Goal: Task Accomplishment & Management: Manage account settings

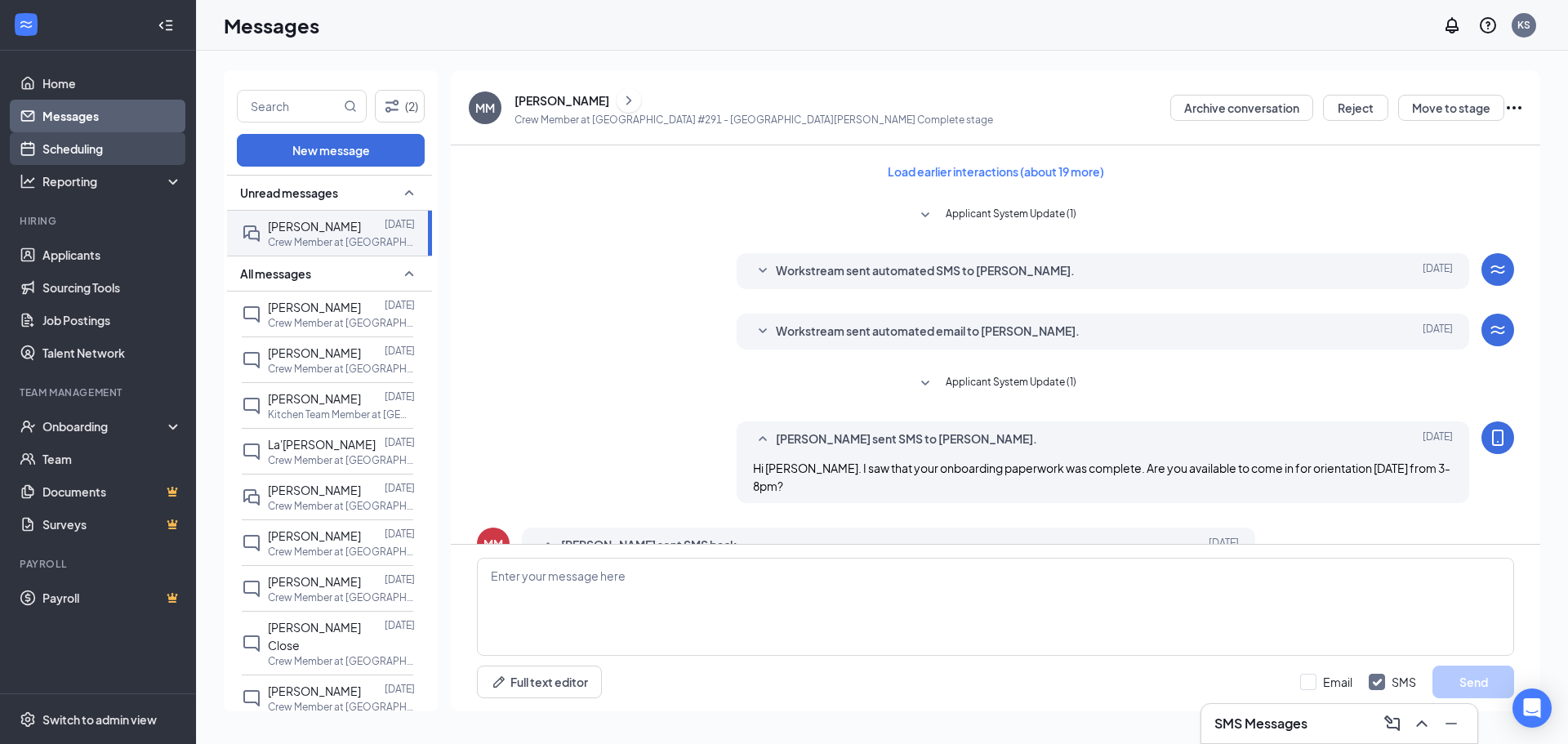
scroll to position [452, 0]
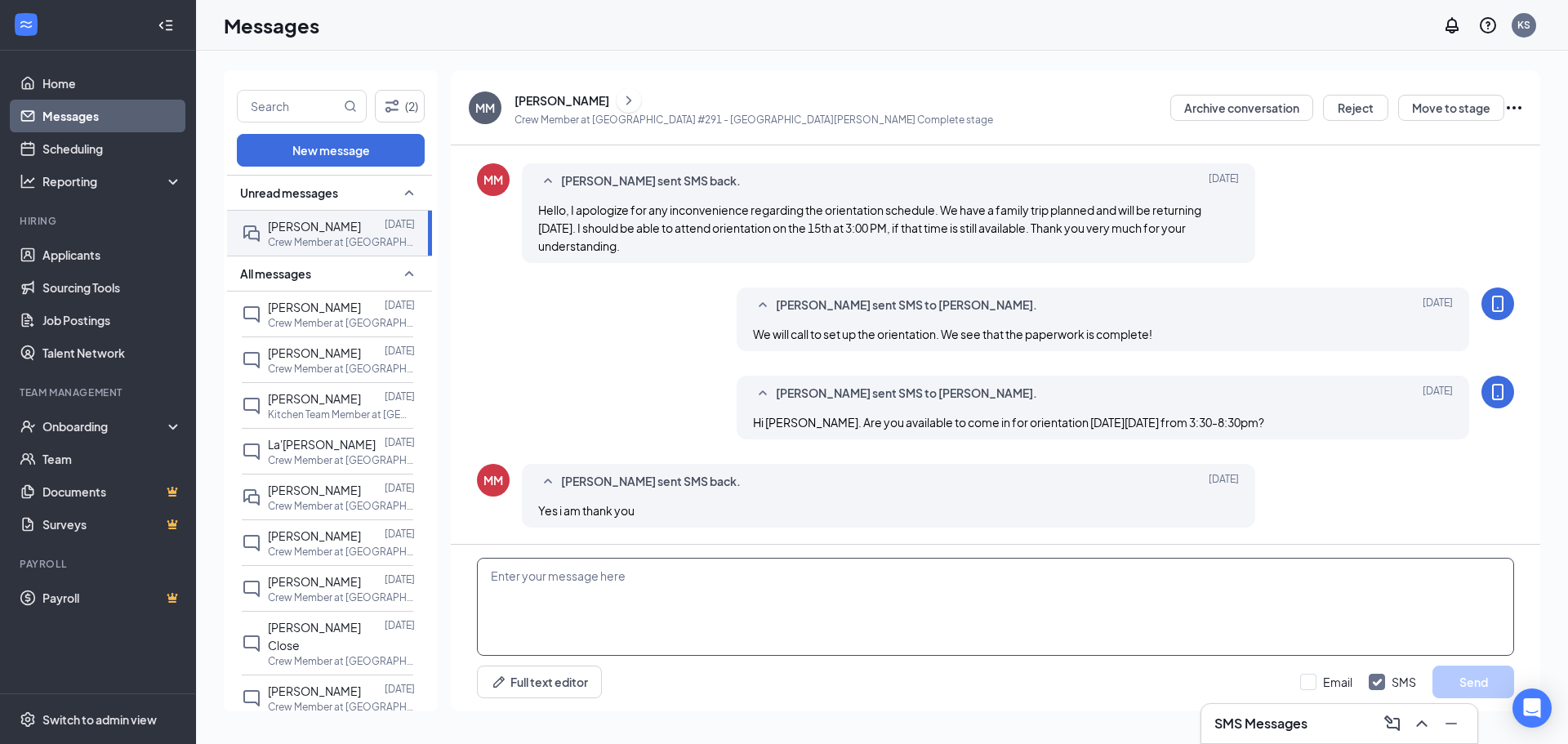
click at [547, 611] on textarea at bounding box center [995, 606] width 1037 height 98
click at [316, 507] on p "Crew Member at Culvers #291 - St. Louis" at bounding box center [342, 506] width 147 height 14
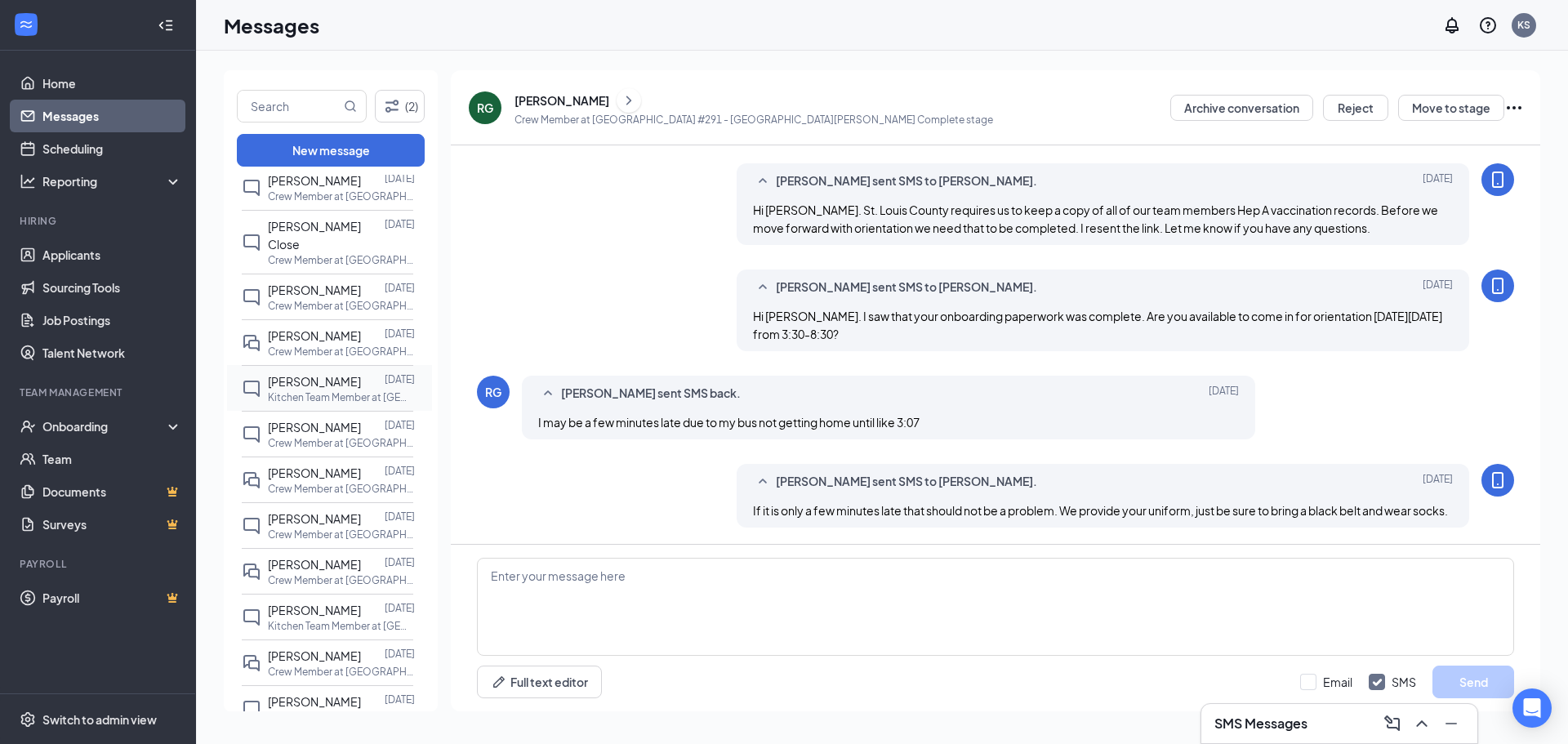
scroll to position [408, 0]
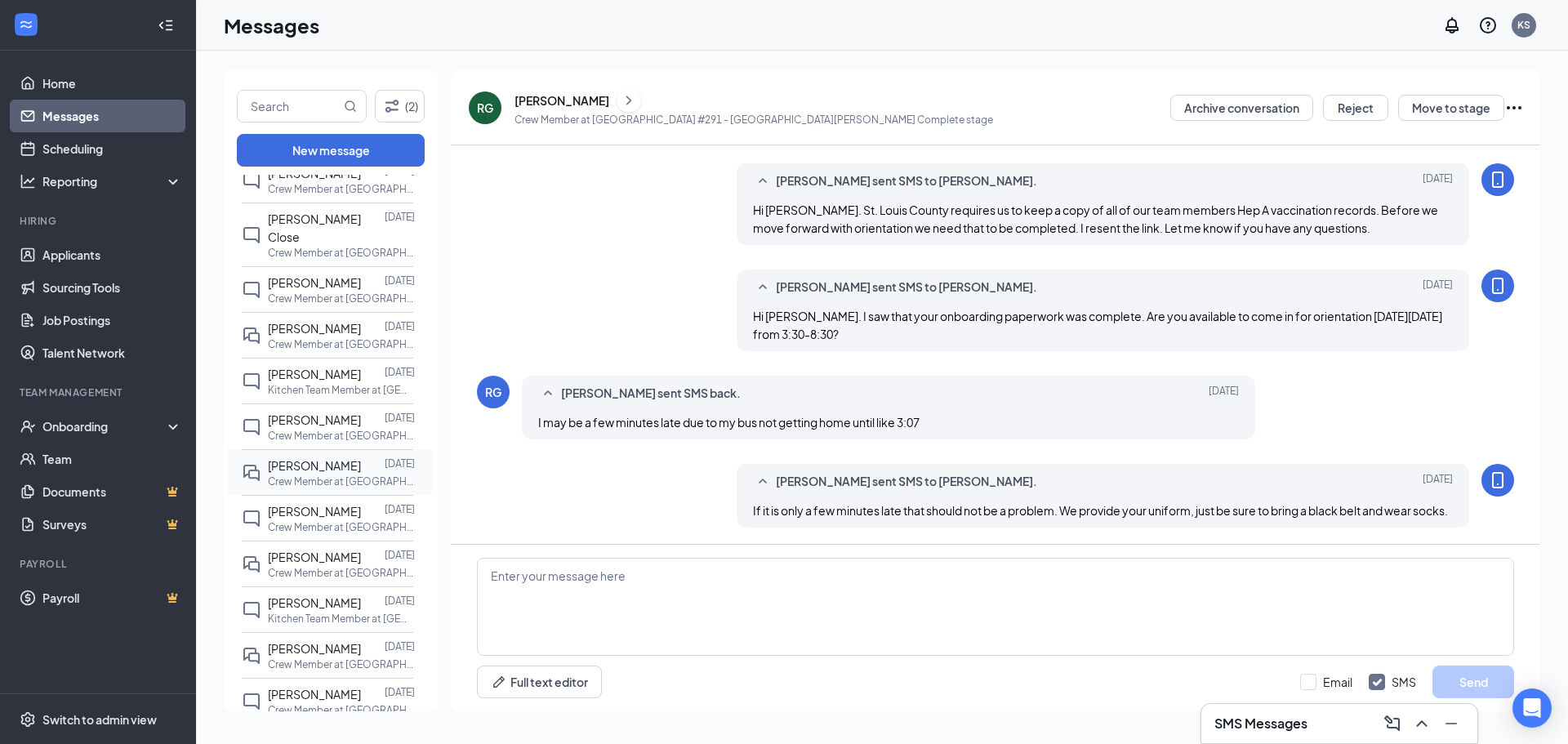
click at [323, 477] on p "Crew Member at Culvers #291 - St. Louis" at bounding box center [342, 481] width 147 height 14
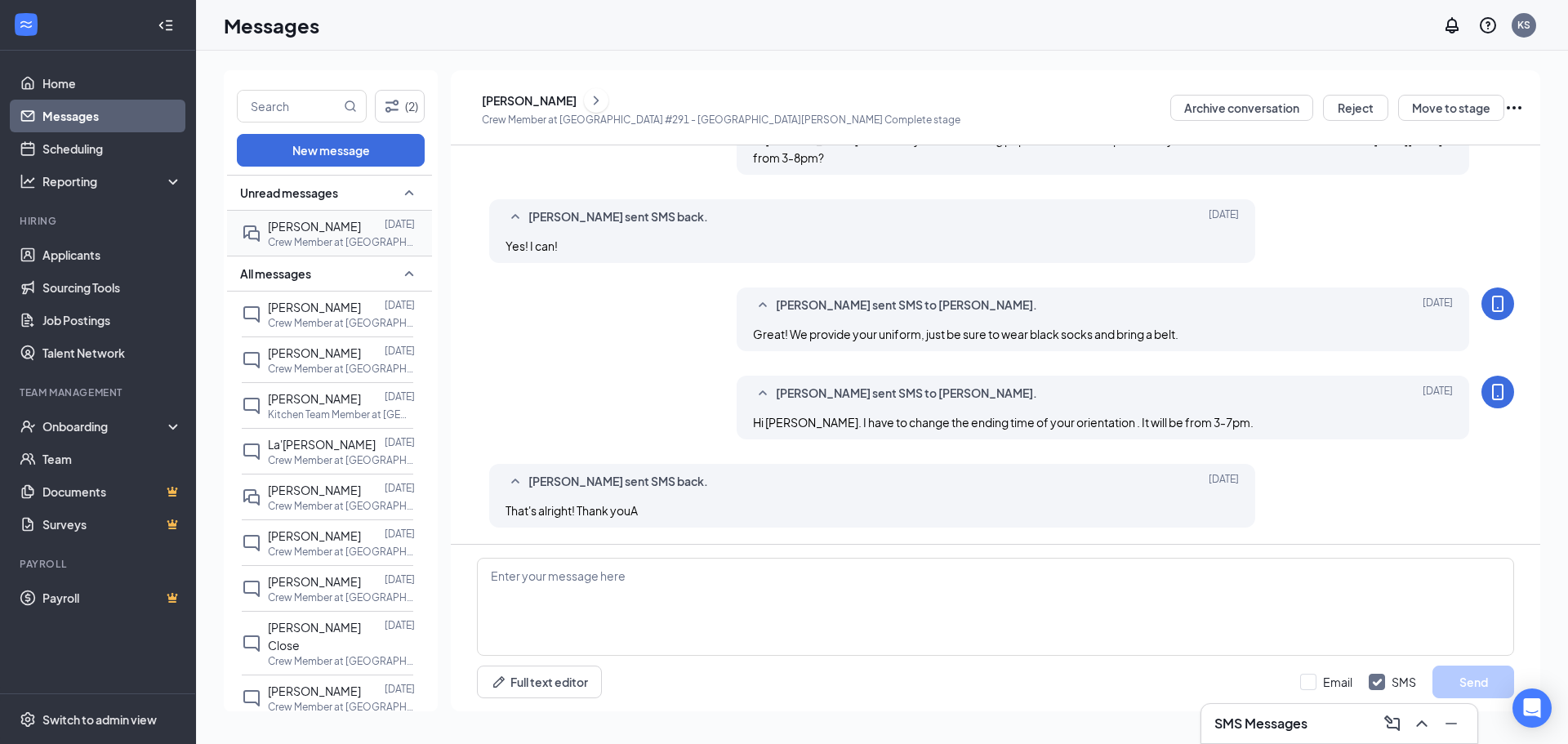
click at [333, 240] on p "Crew Member at Culvers #291 - St. Louis" at bounding box center [342, 242] width 147 height 14
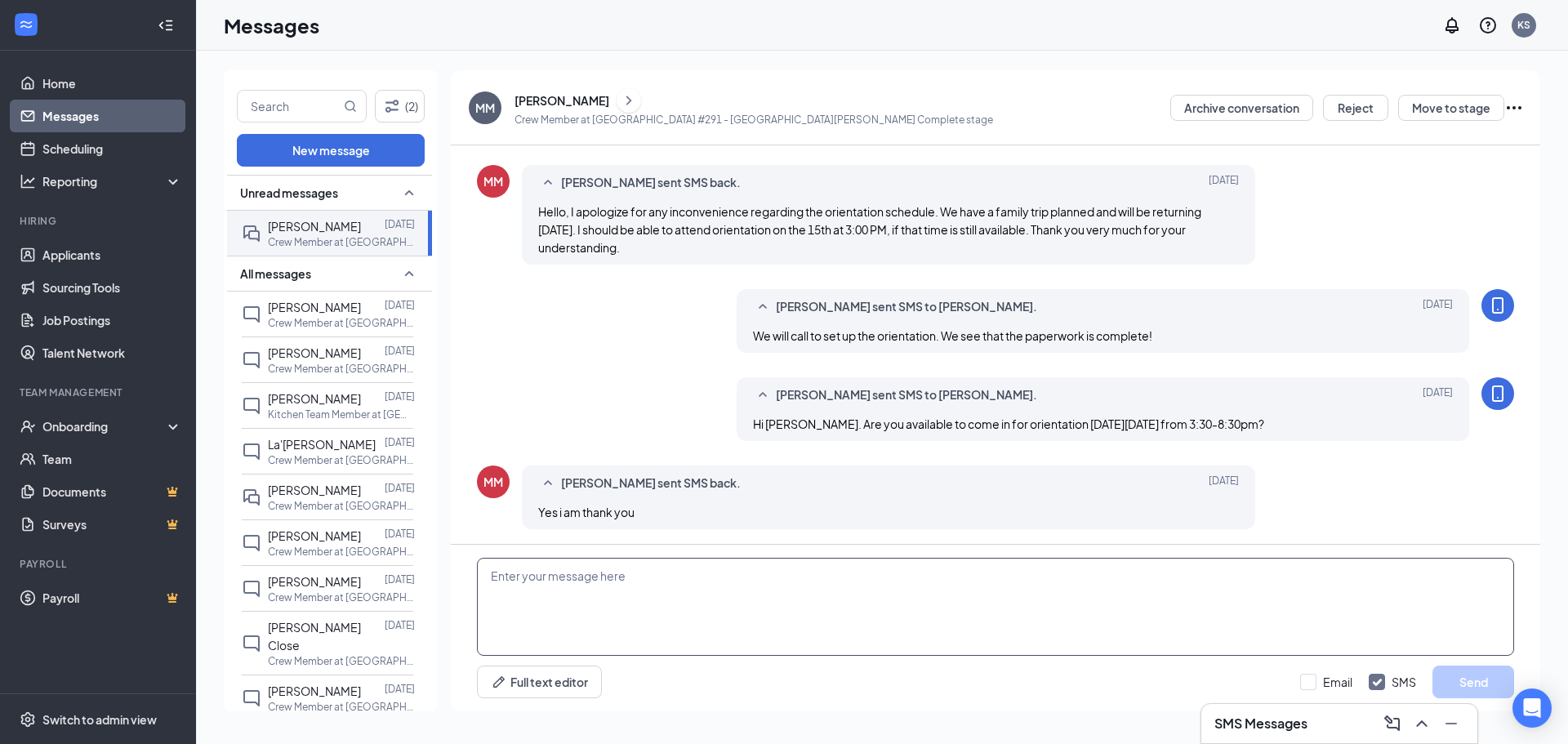
scroll to position [452, 0]
click at [486, 569] on textarea at bounding box center [995, 606] width 1037 height 98
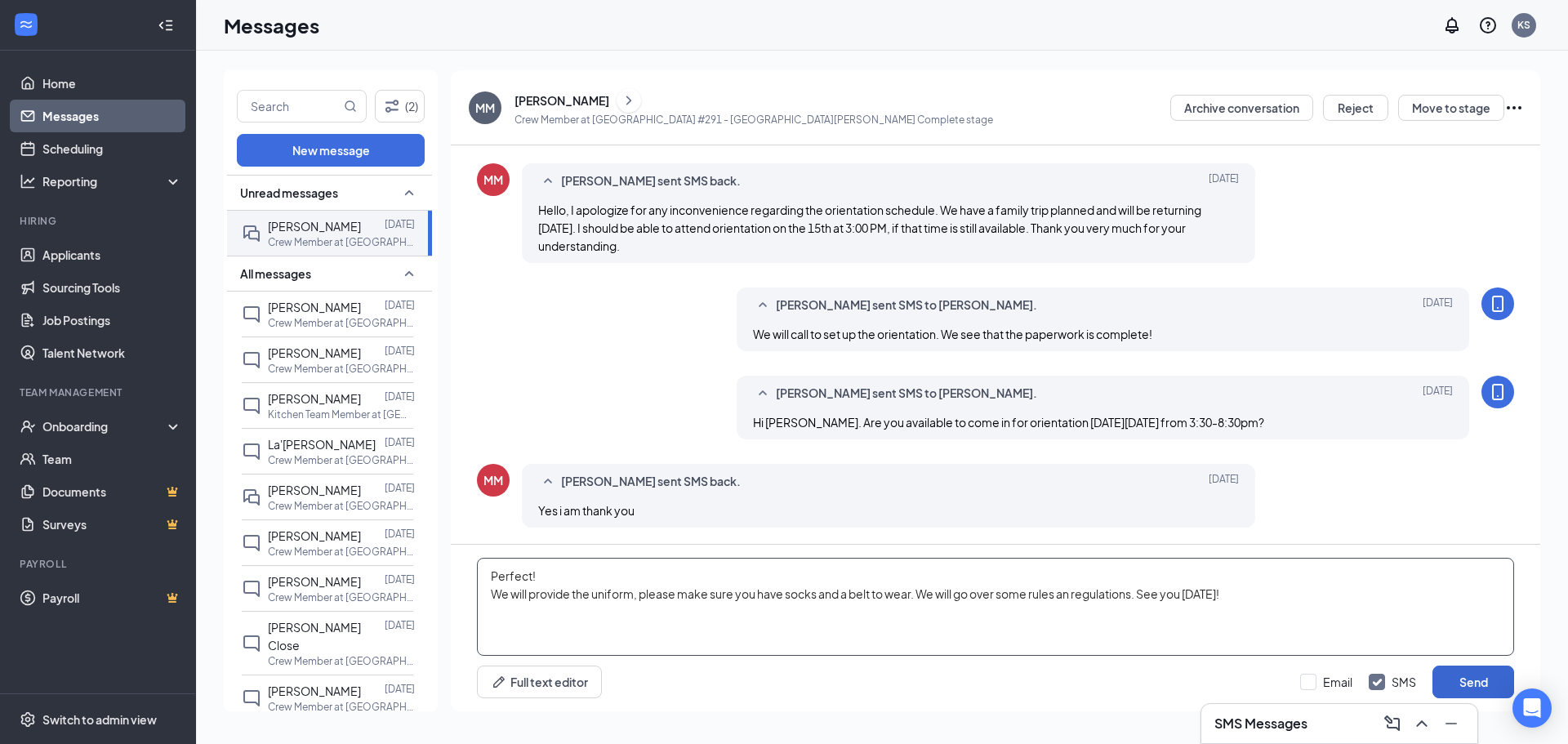
type textarea "Perfect! We will provide the uniform, please make sure you have socks and a bel…"
click at [1465, 697] on button "Send" at bounding box center [1472, 681] width 82 height 32
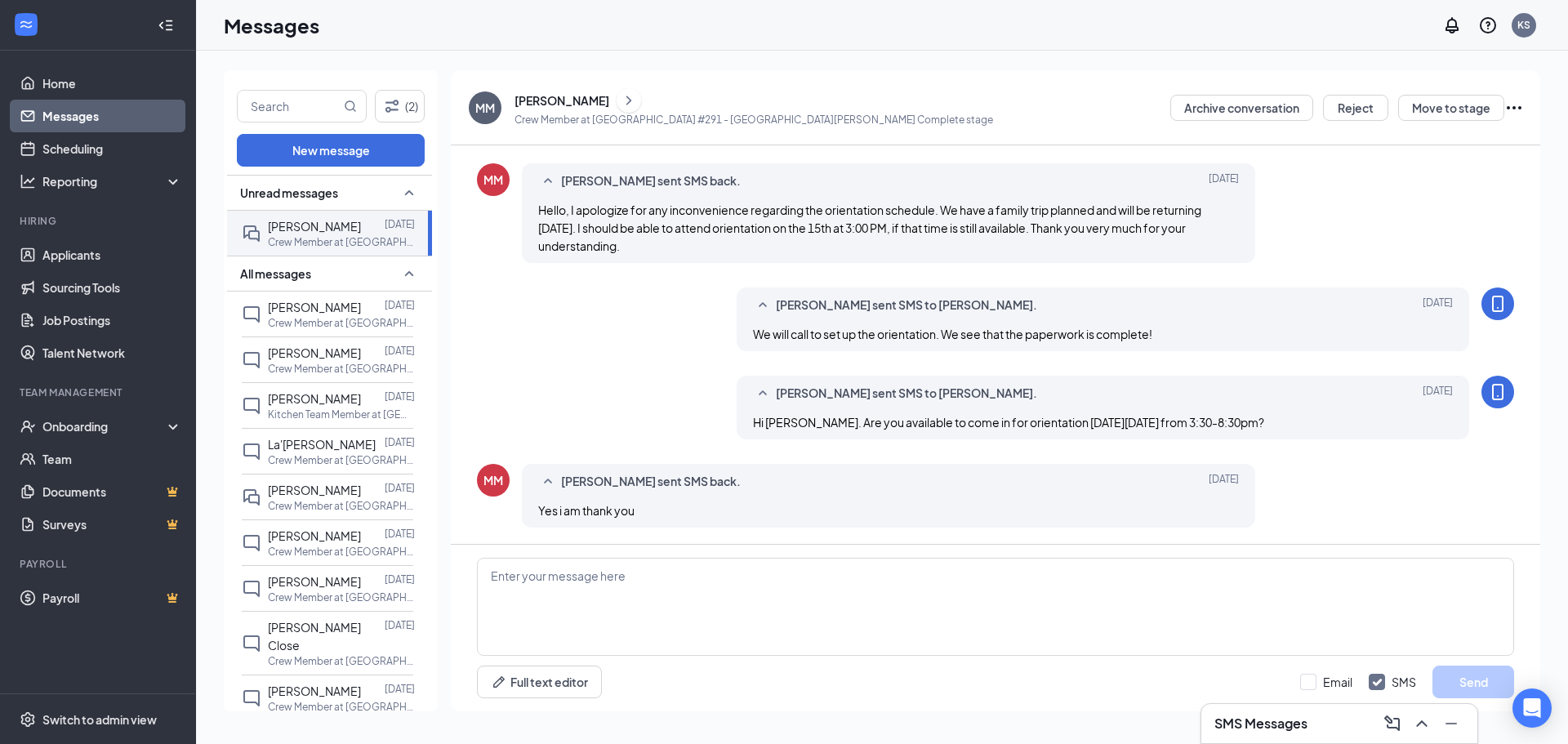
scroll to position [577, 0]
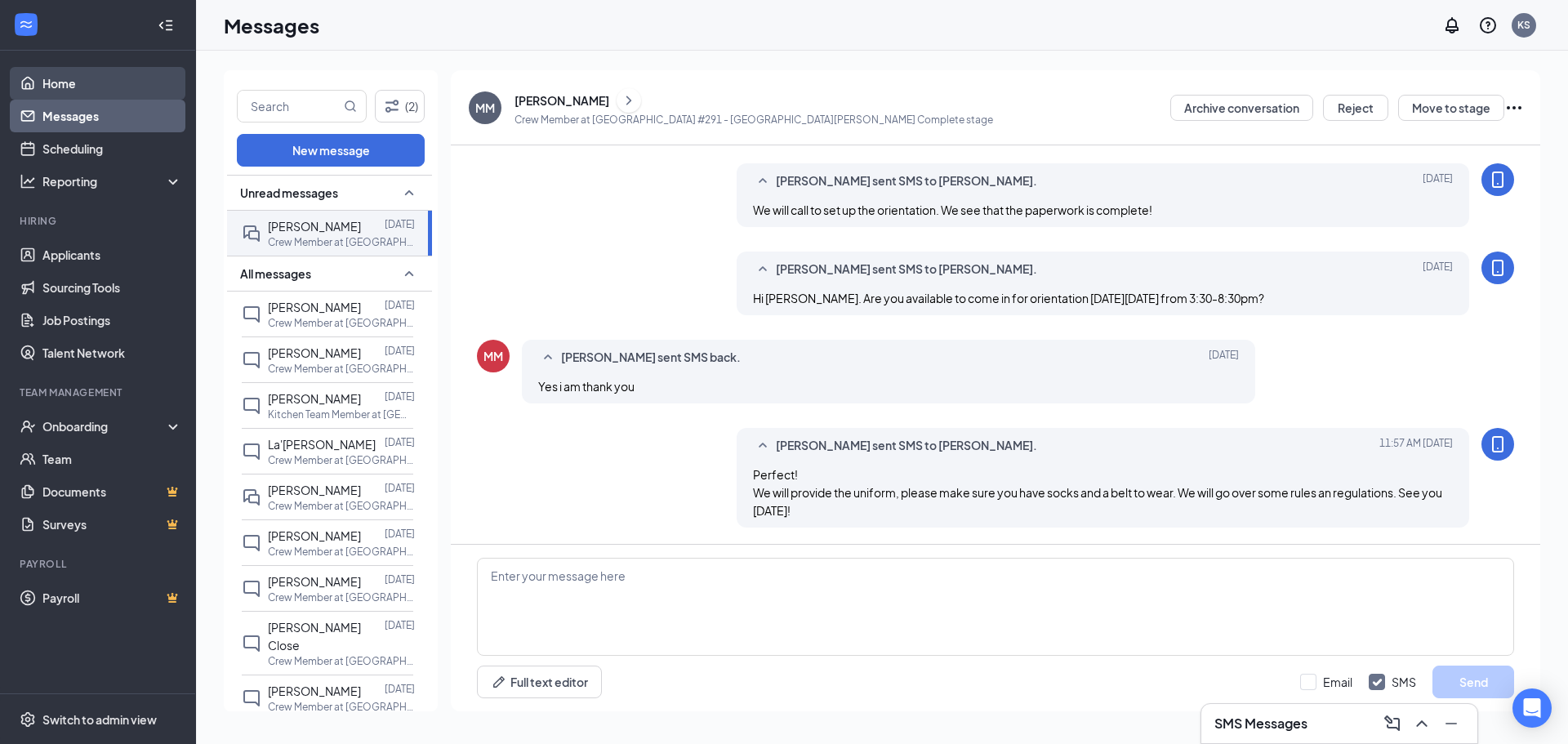
click at [92, 89] on link "Home" at bounding box center [111, 82] width 139 height 32
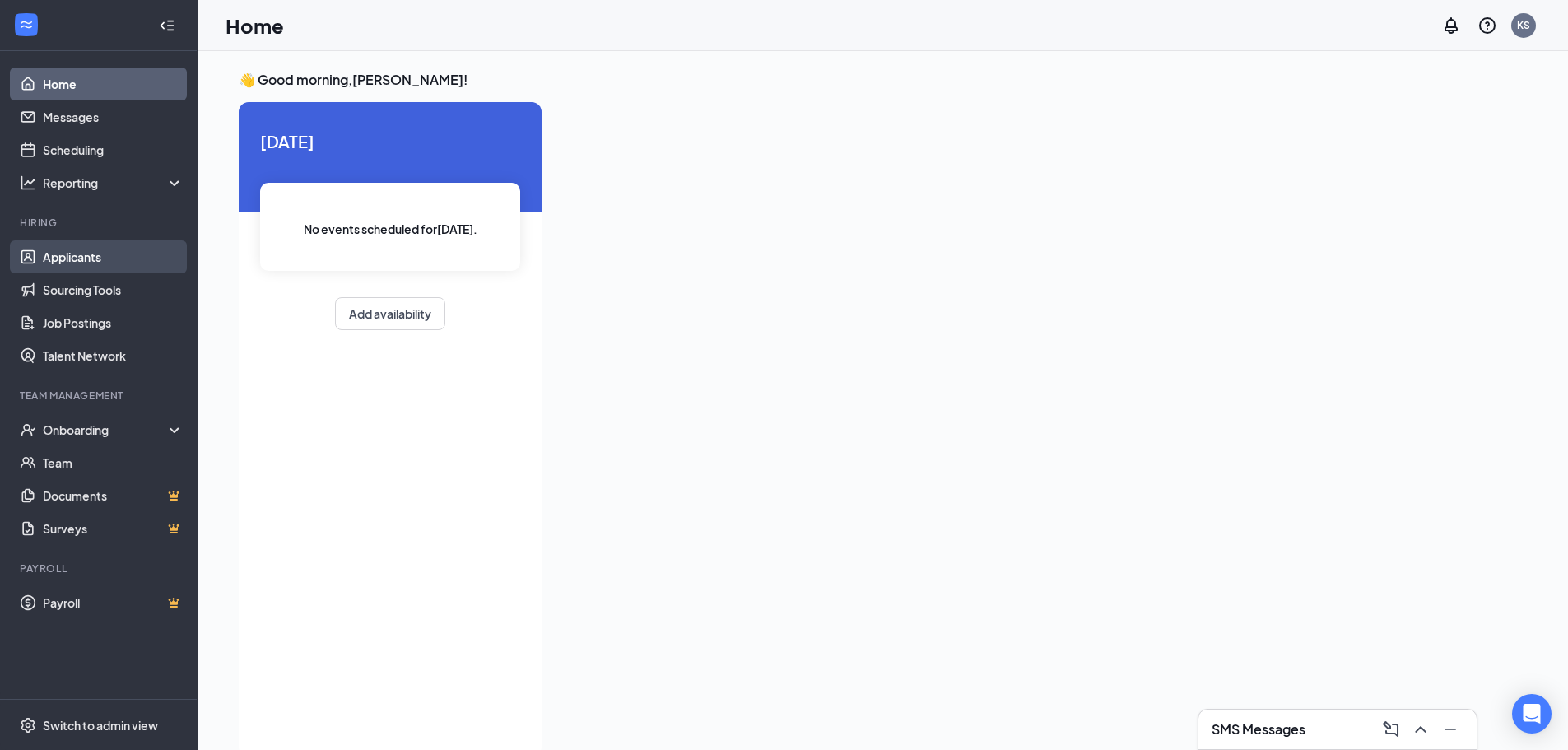
click at [75, 254] on link "Applicants" at bounding box center [112, 256] width 140 height 33
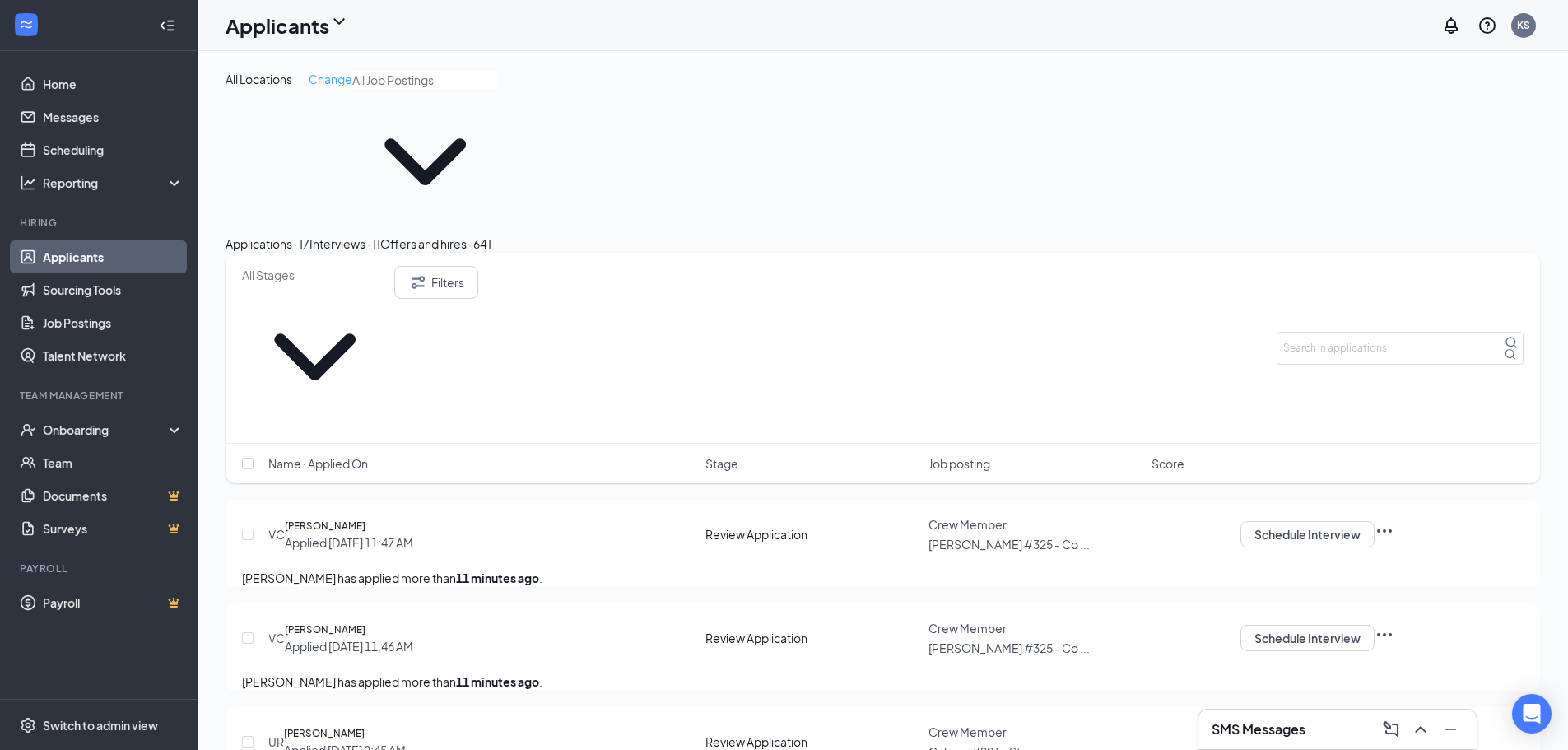
click at [338, 74] on span "Change" at bounding box center [330, 79] width 43 height 15
click at [312, 91] on div "All Locations" at bounding box center [272, 81] width 80 height 19
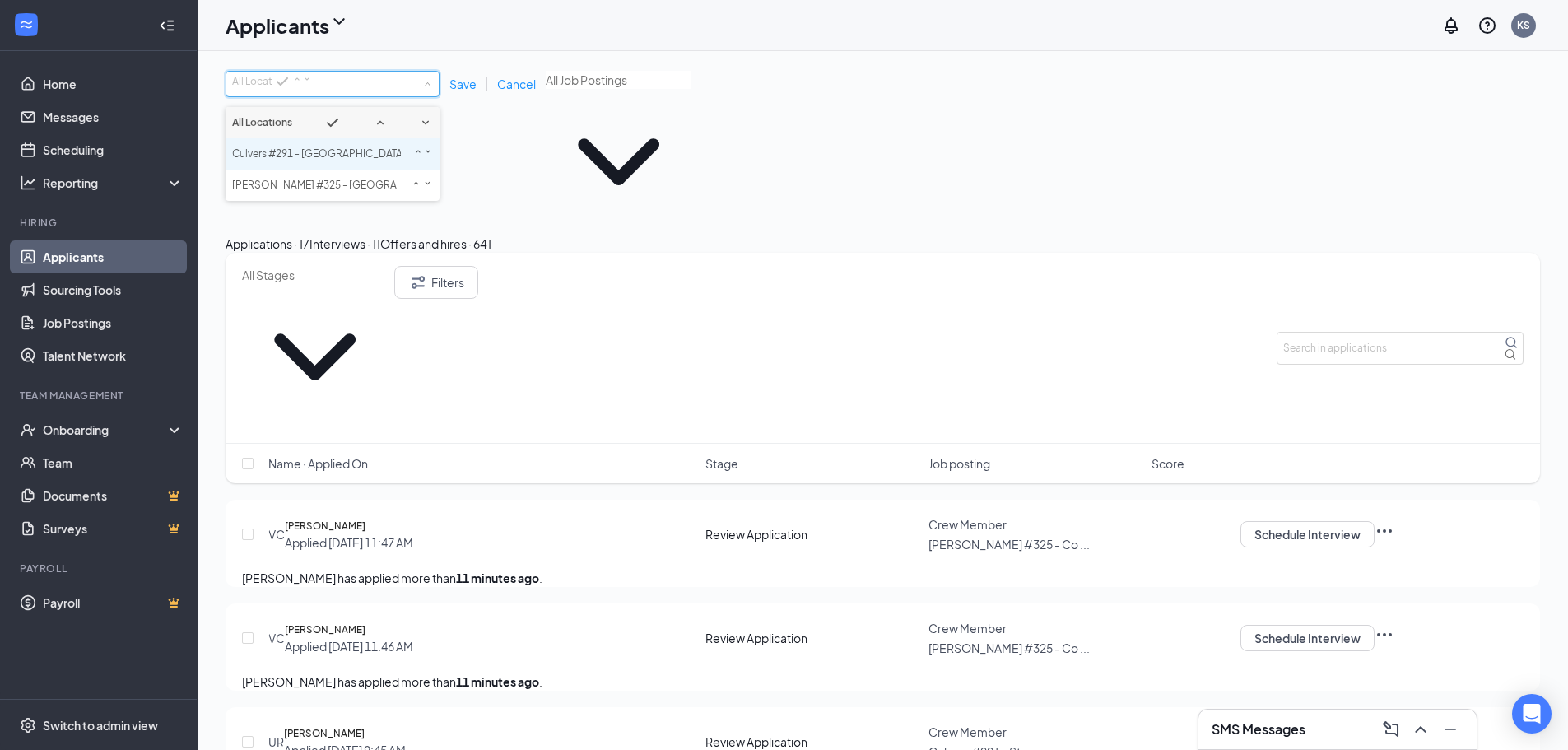
click at [362, 160] on span "Culvers #291 - [GEOGRAPHIC_DATA][PERSON_NAME]" at bounding box center [360, 154] width 256 height 12
click at [460, 88] on span "Save" at bounding box center [463, 84] width 27 height 15
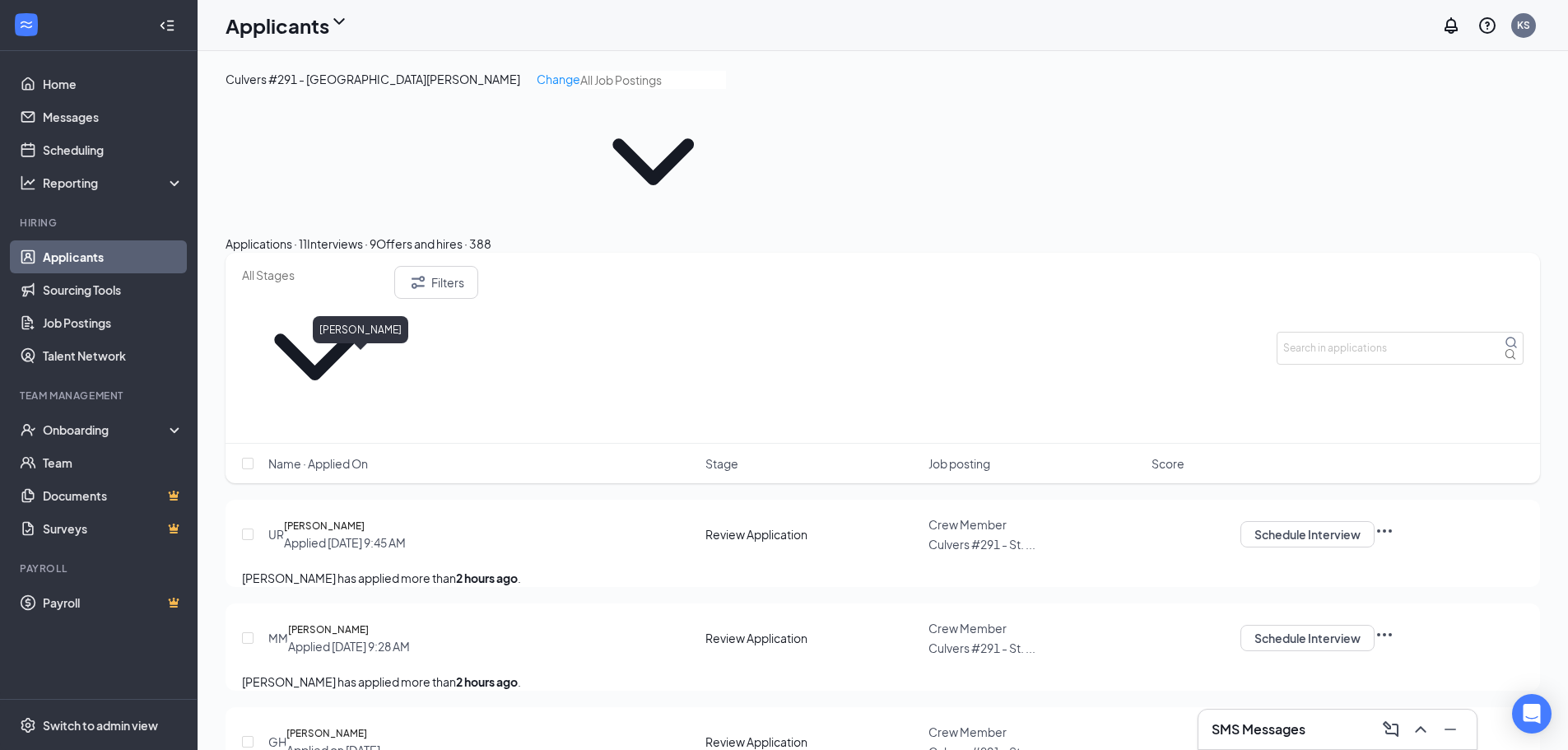
click at [362, 518] on h5 "Uryah Ridgel" at bounding box center [323, 526] width 80 height 17
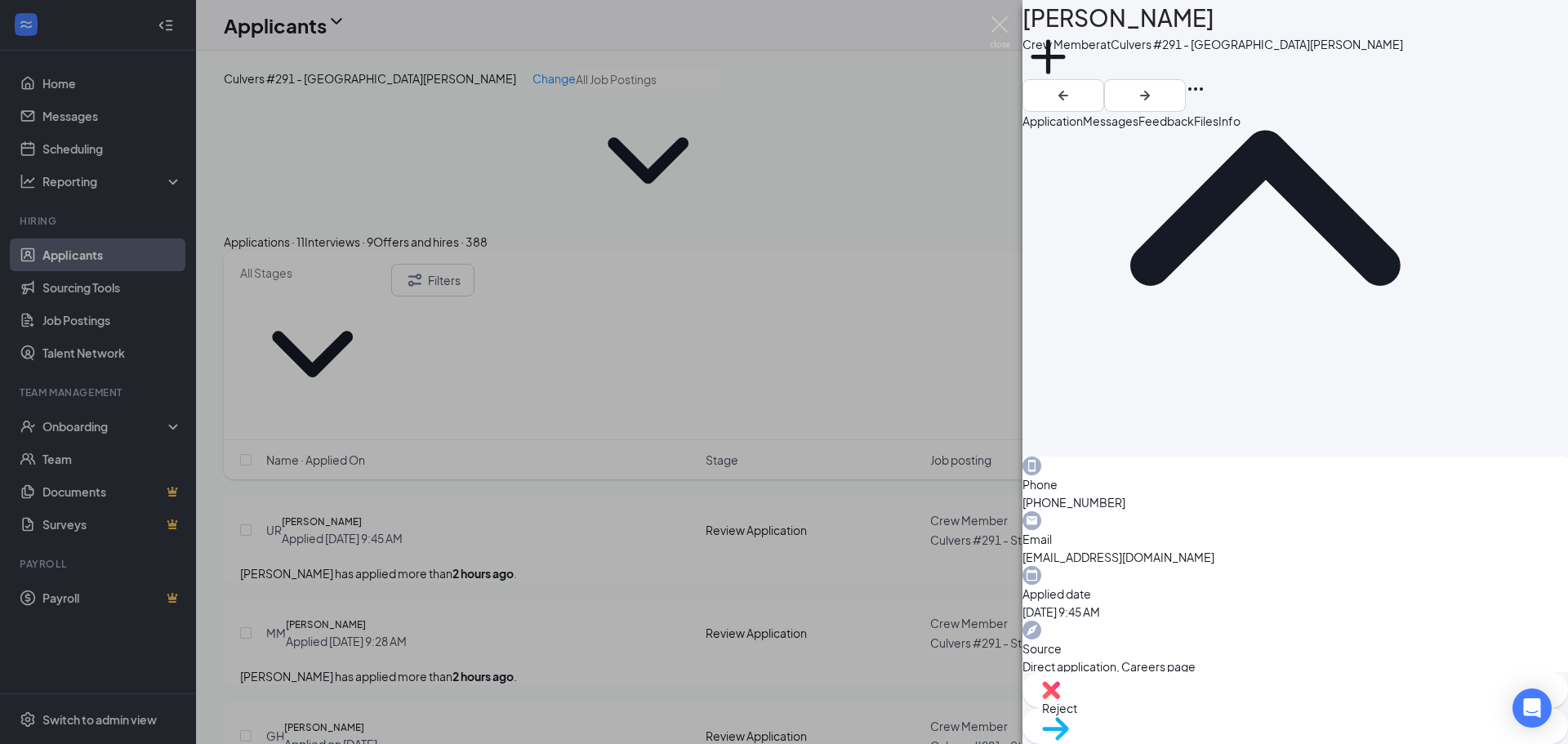
scroll to position [783, 0]
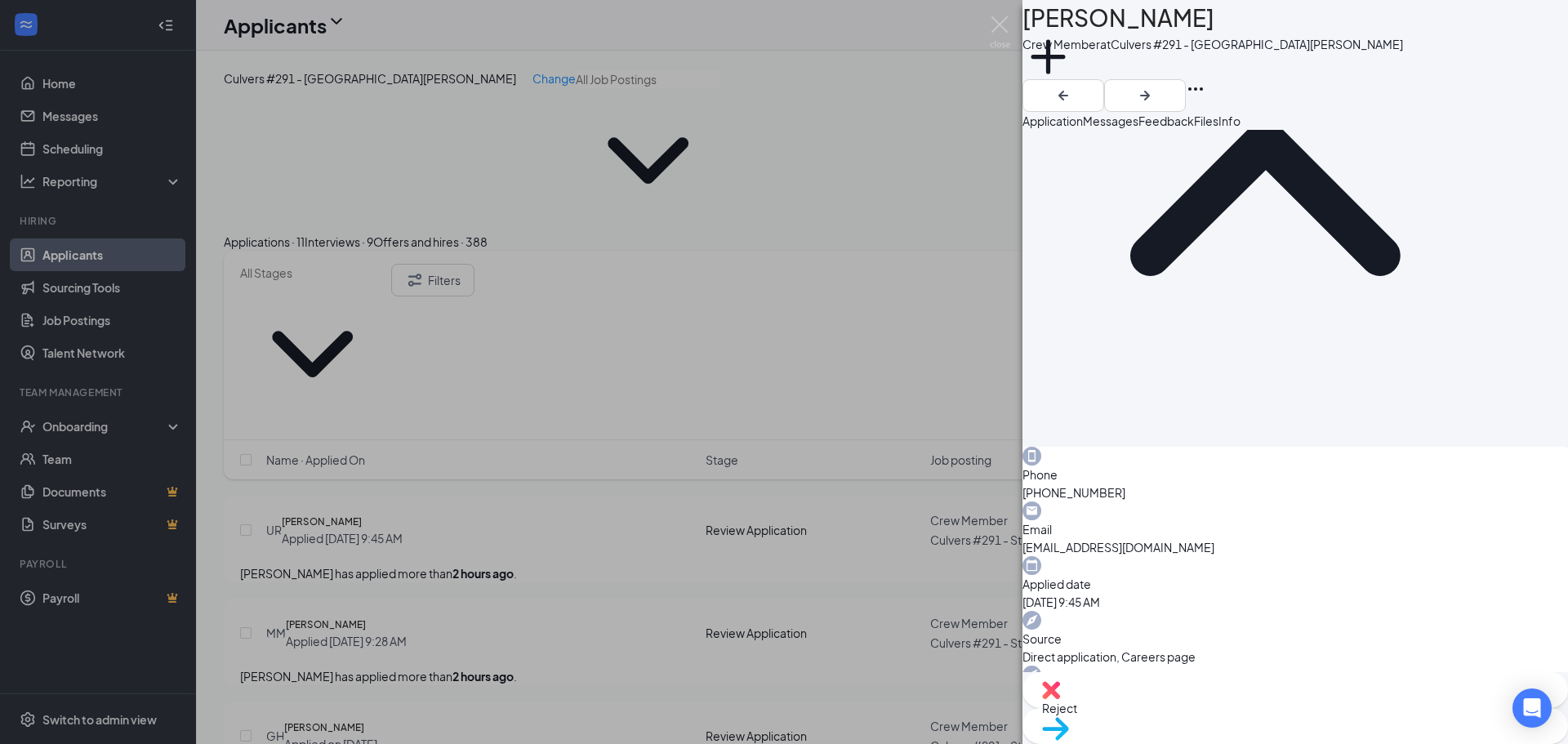
click at [1190, 708] on div "Reject" at bounding box center [1295, 690] width 545 height 36
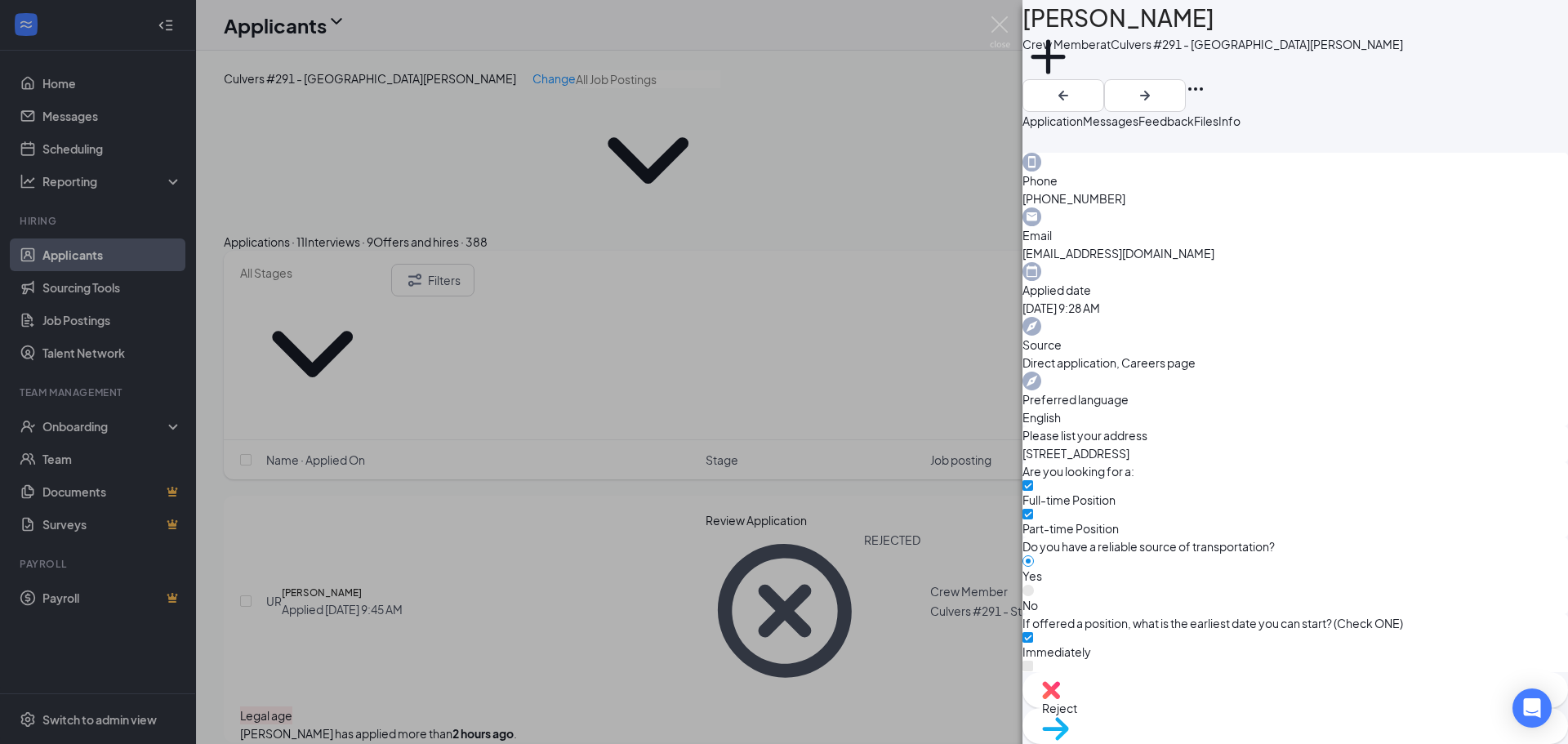
scroll to position [411, 0]
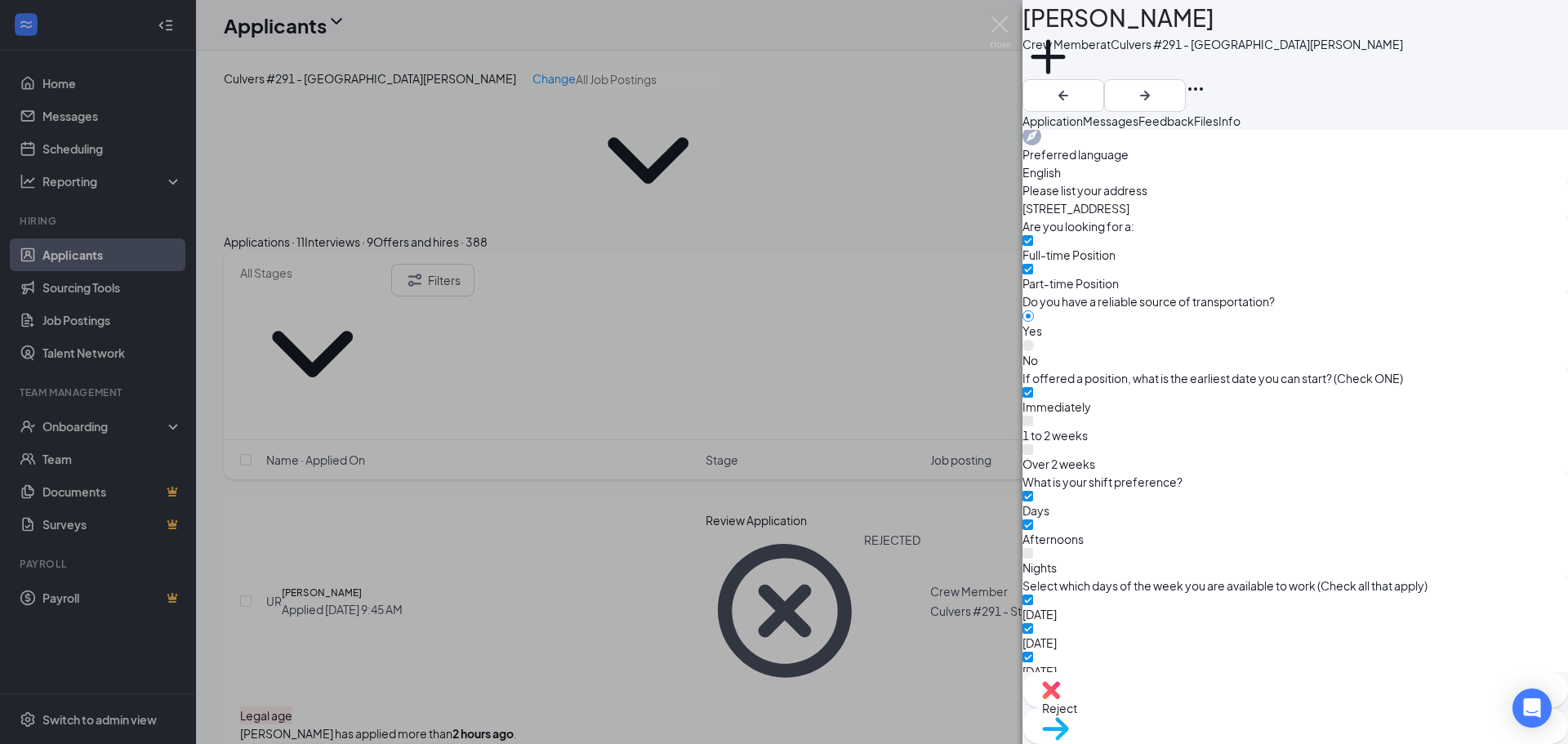
click at [1068, 720] on img at bounding box center [1055, 728] width 27 height 24
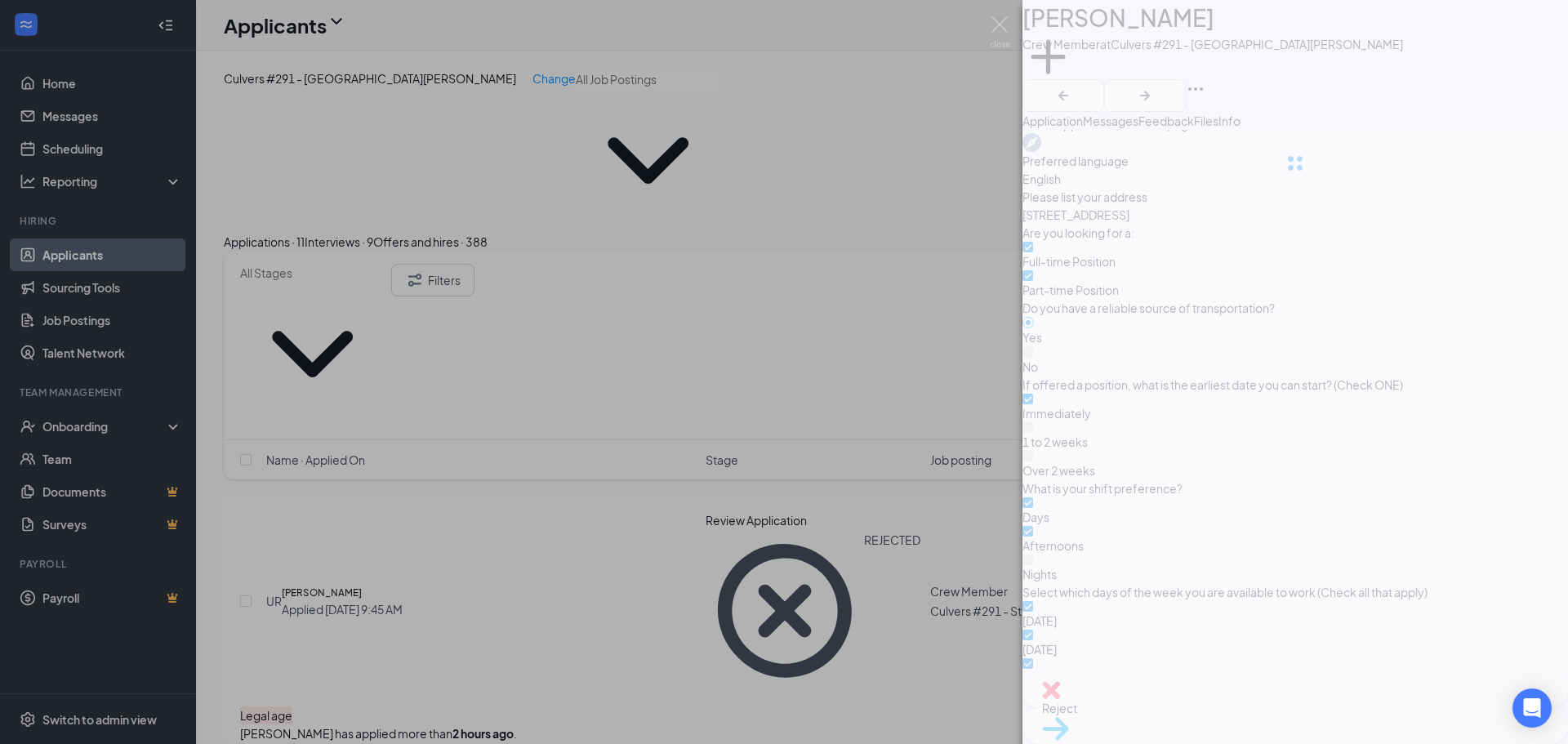
type input "Onsite Interview (next stage)"
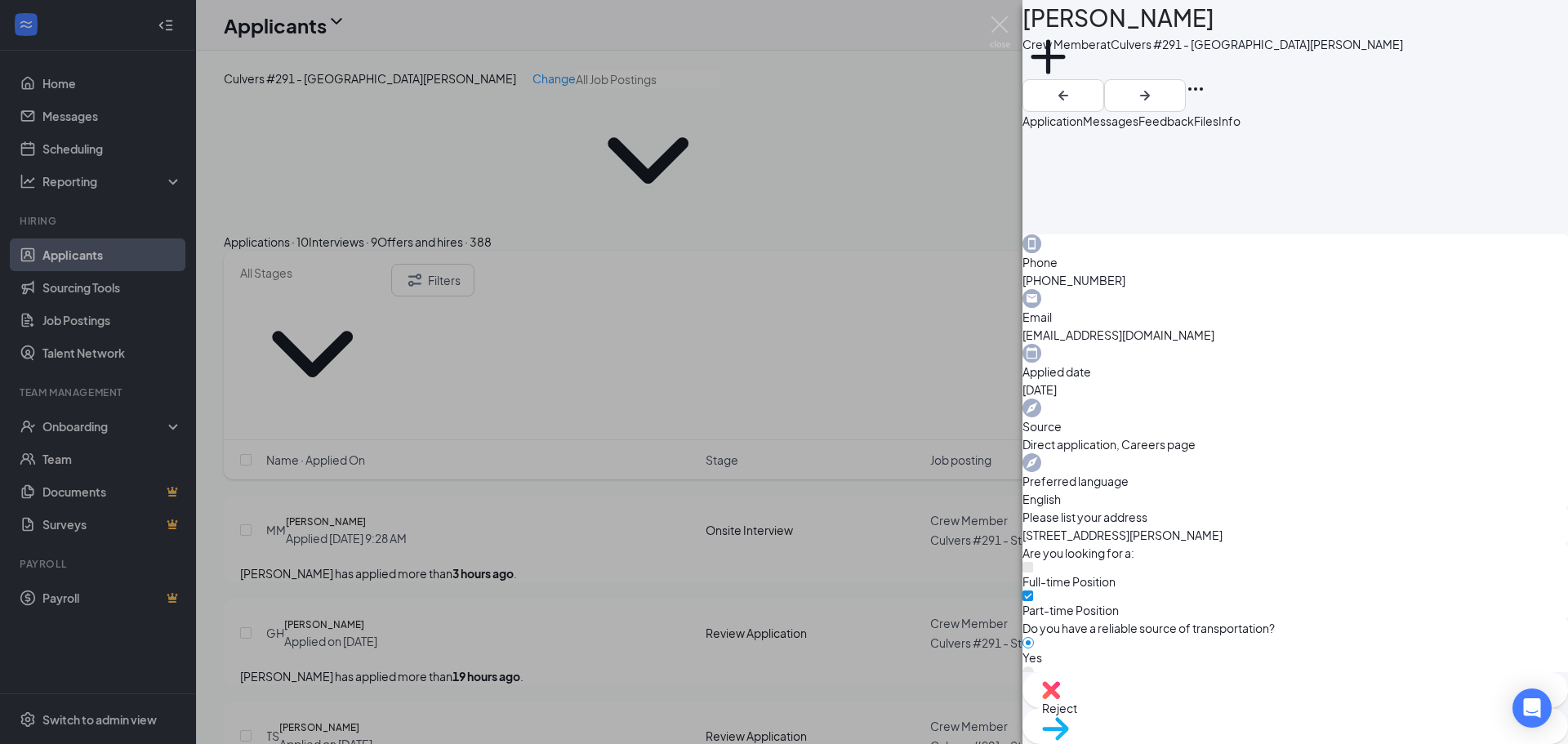
scroll to position [738, 0]
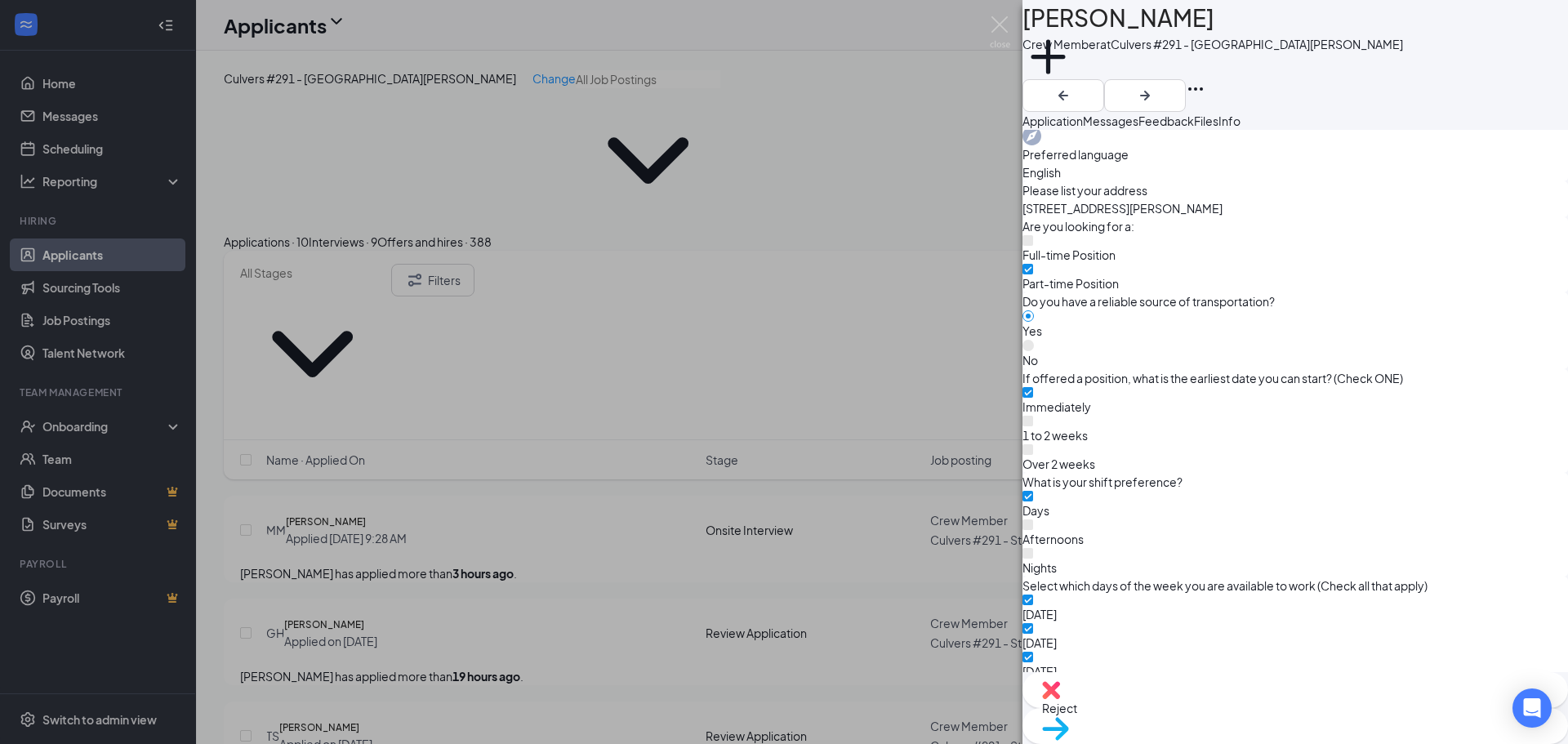
click at [1214, 706] on span "Reject" at bounding box center [1295, 707] width 507 height 18
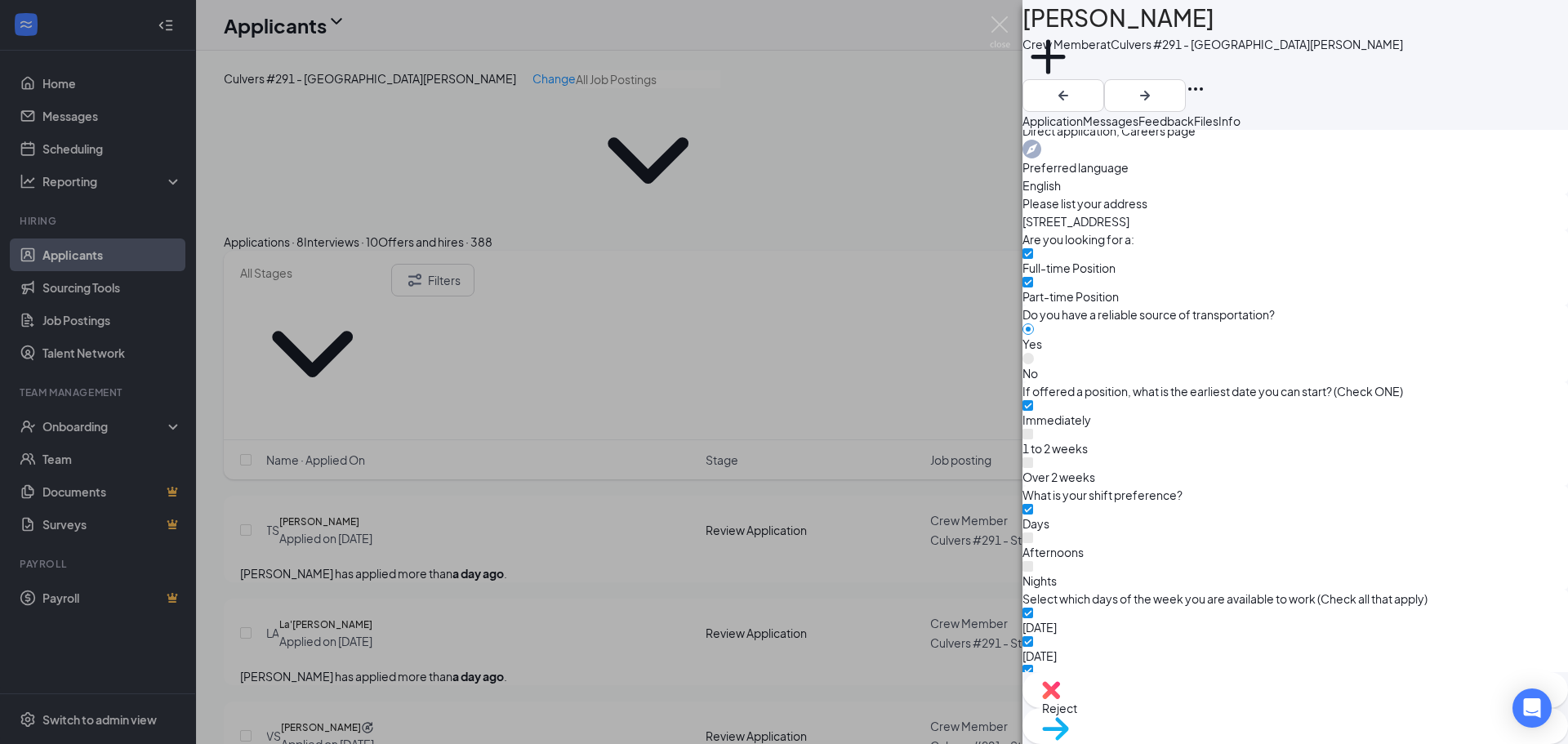
scroll to position [738, 0]
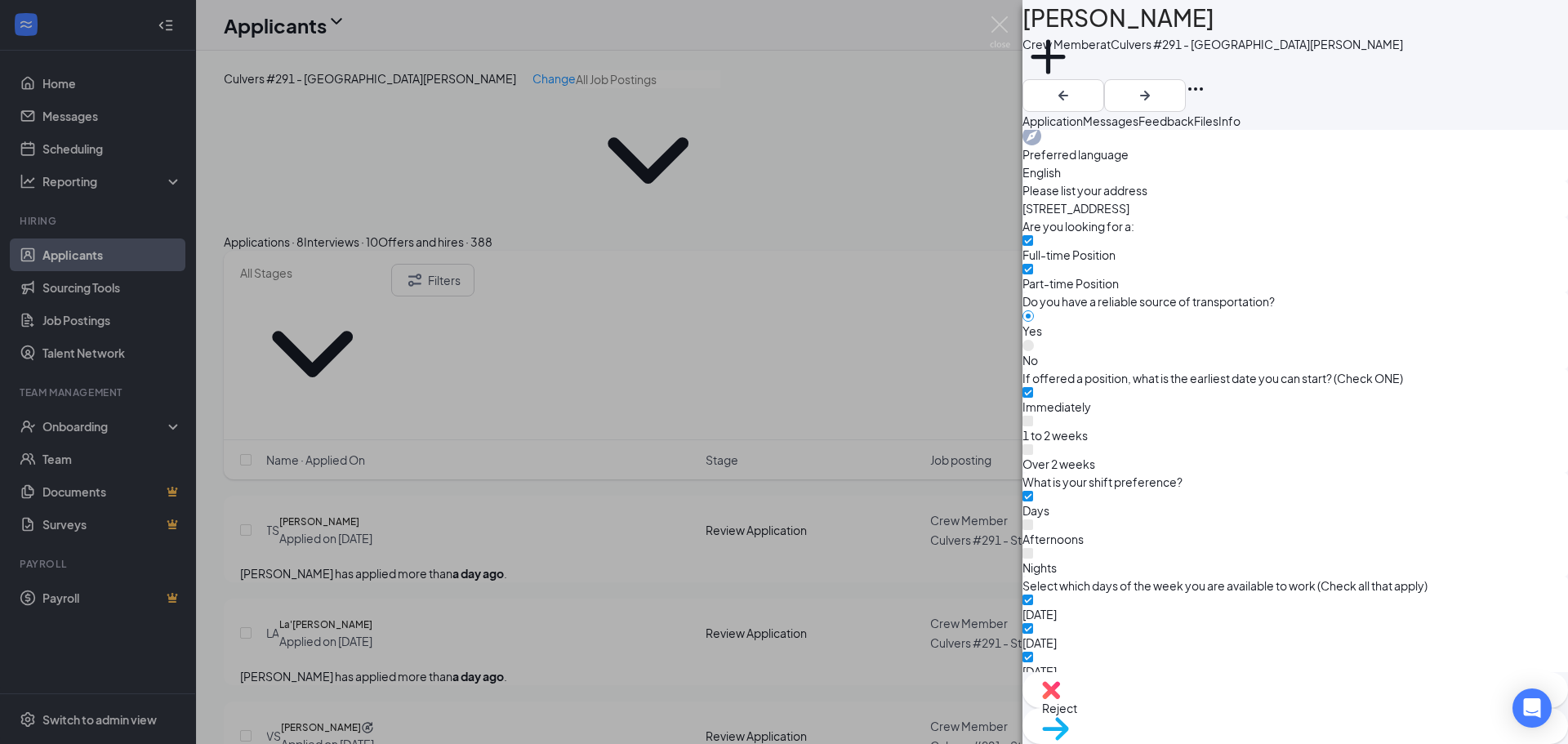
click at [1359, 740] on span "Move to stage" at bounding box center [1295, 749] width 507 height 18
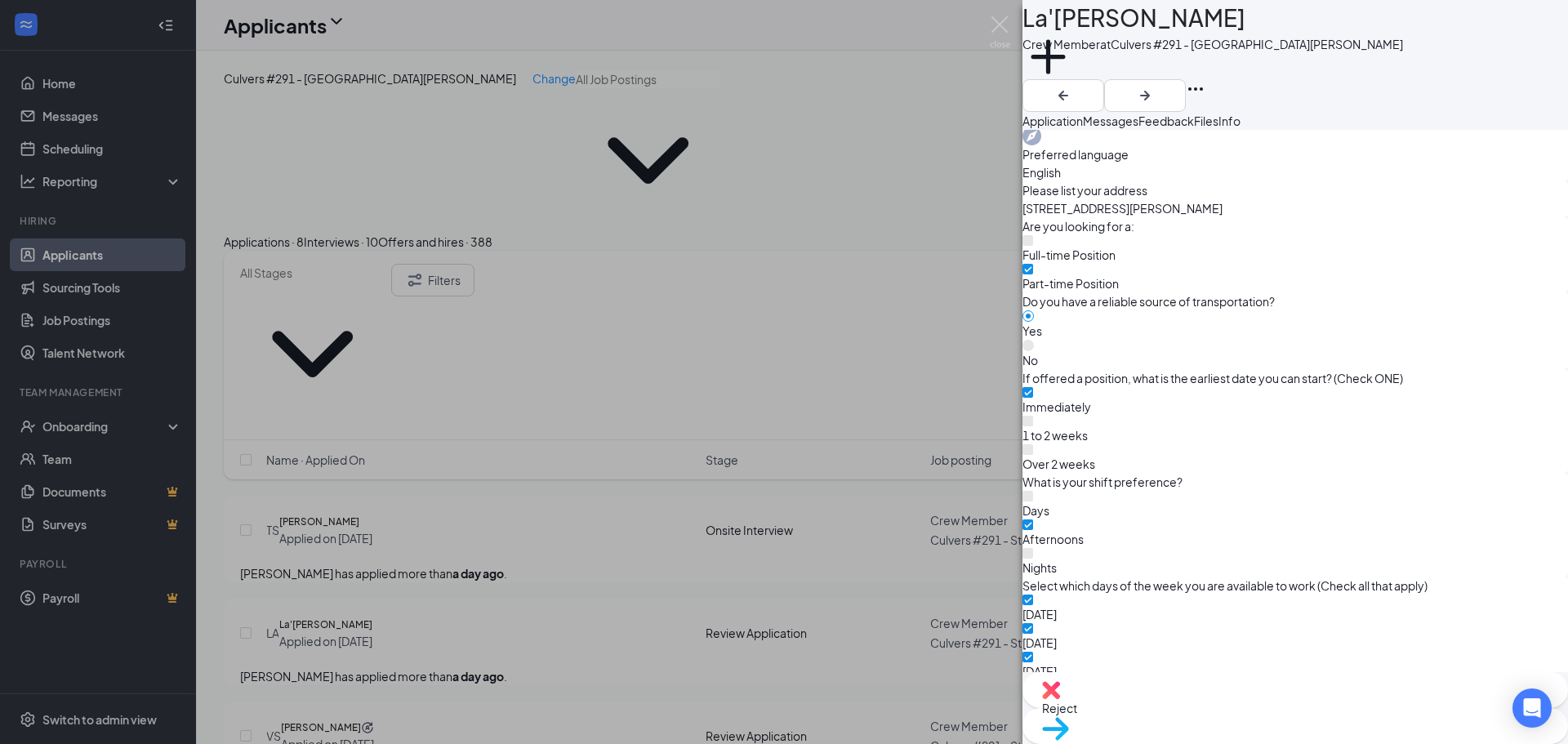
click at [1198, 708] on div "Reject" at bounding box center [1295, 690] width 545 height 36
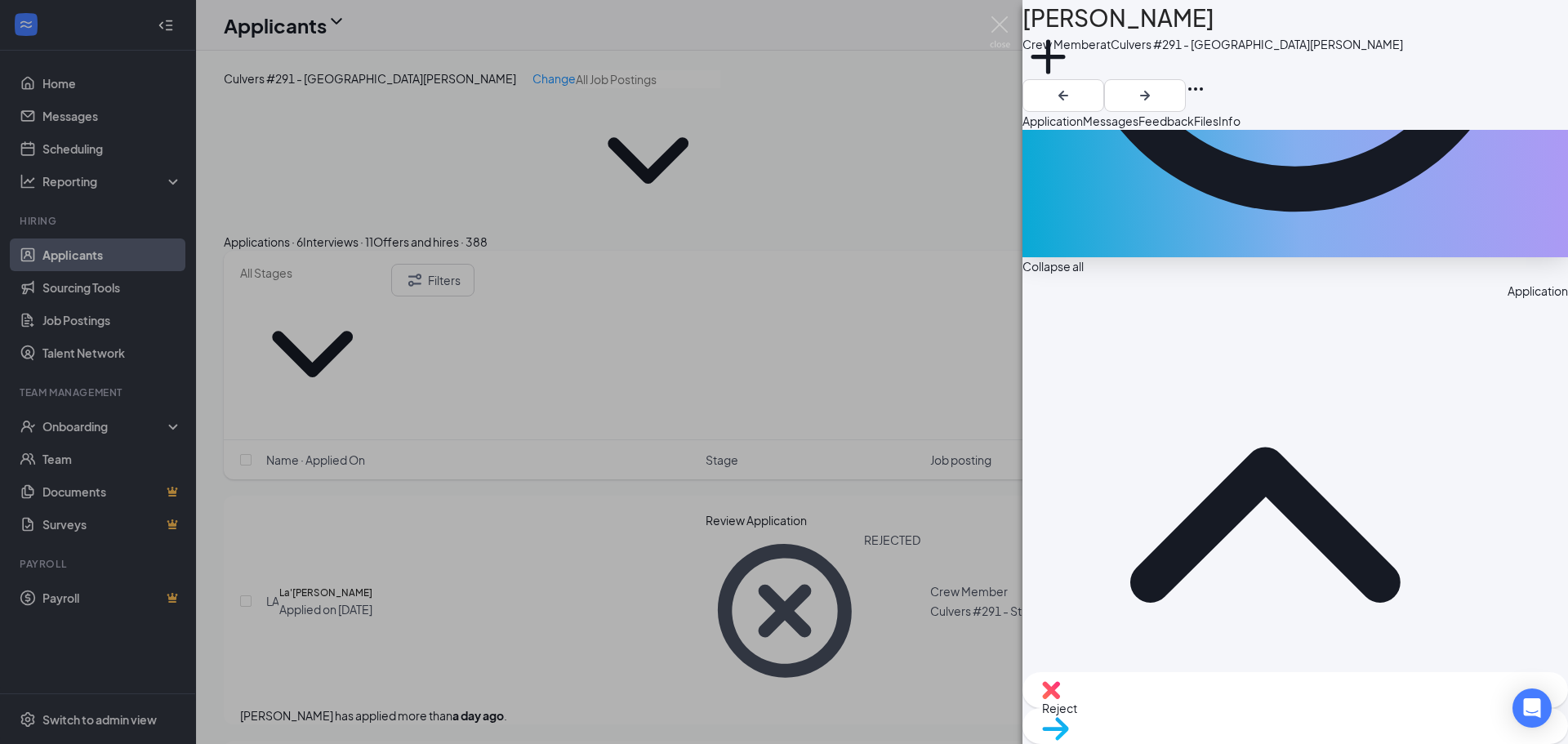
scroll to position [783, 0]
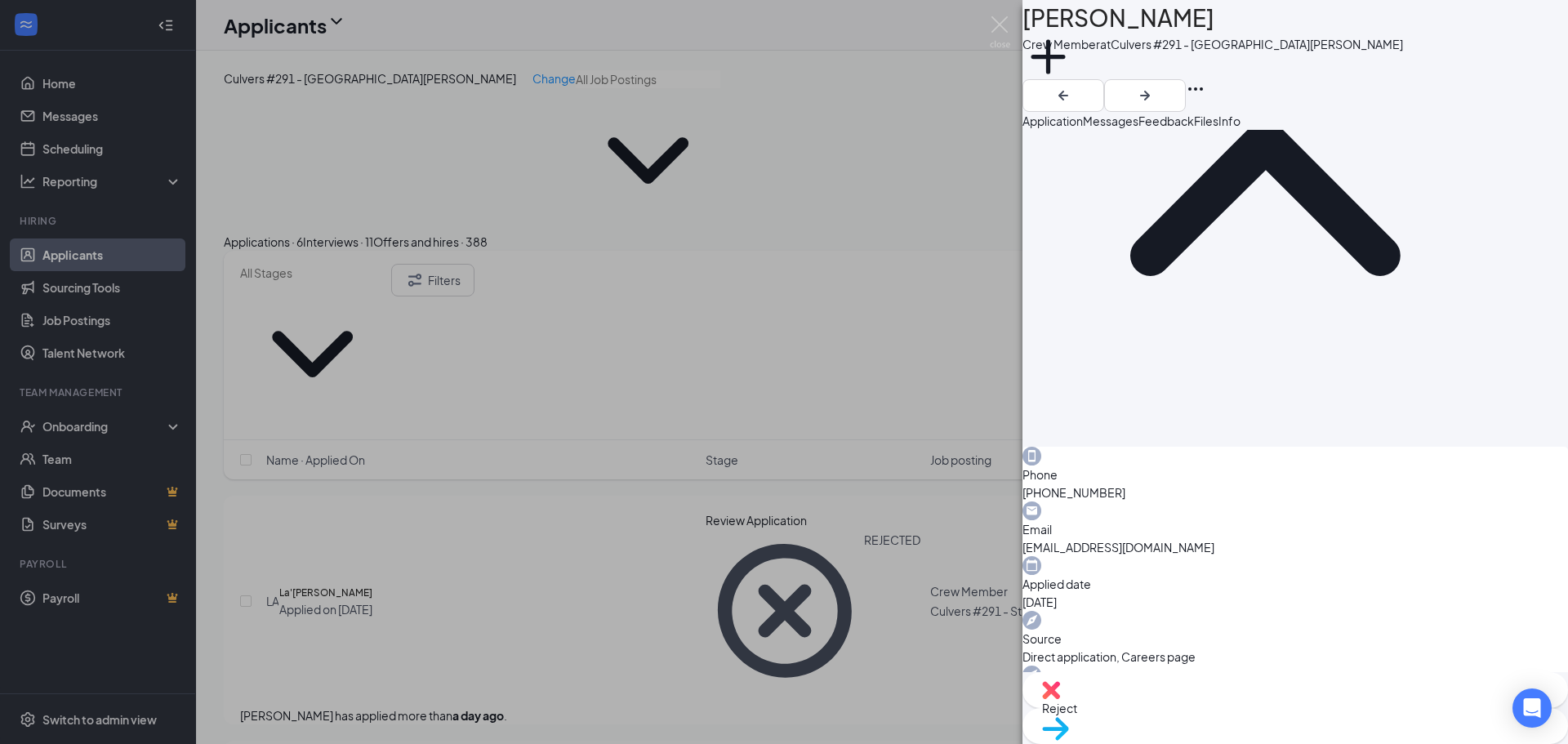
click at [1317, 708] on div "Move to stage" at bounding box center [1295, 726] width 545 height 36
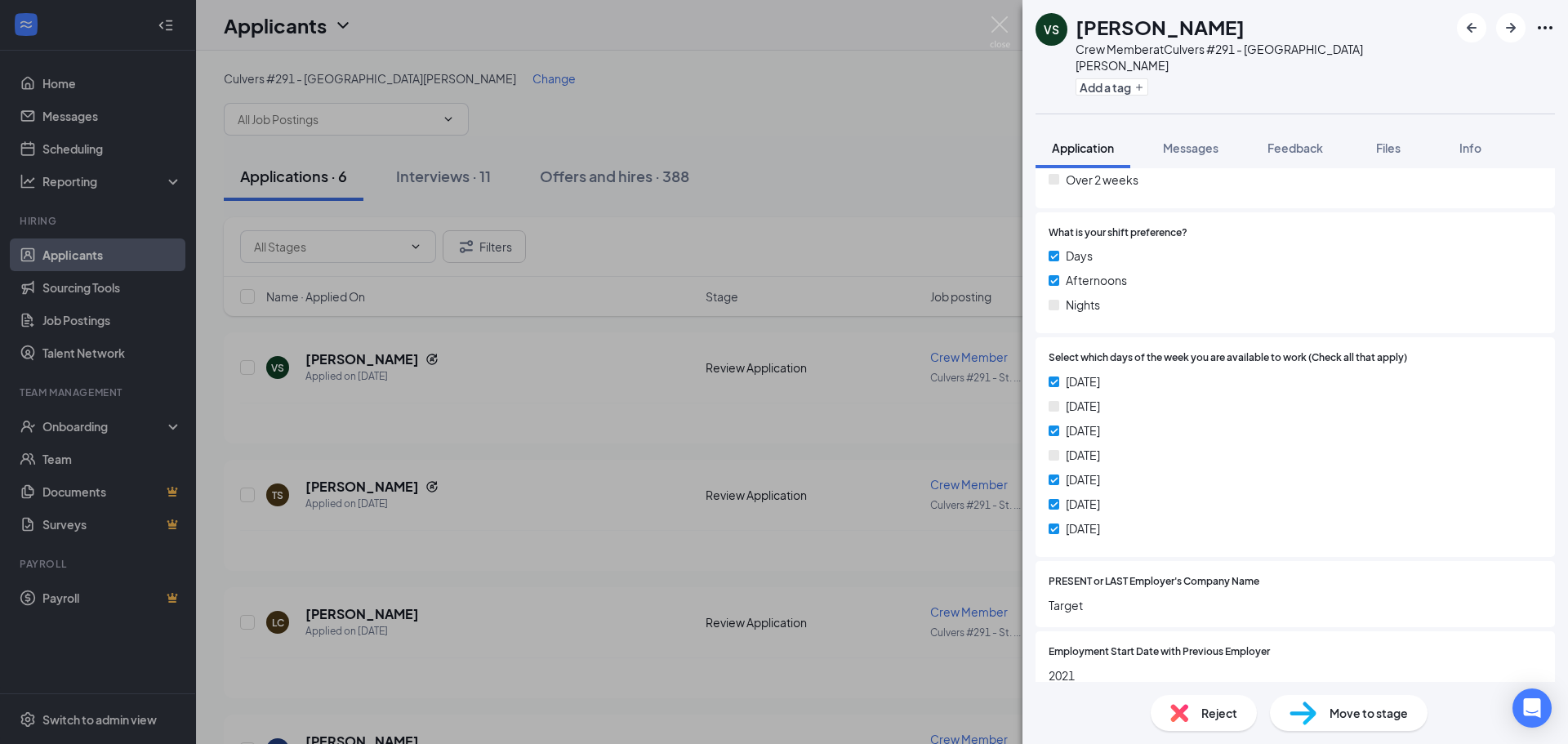
scroll to position [783, 0]
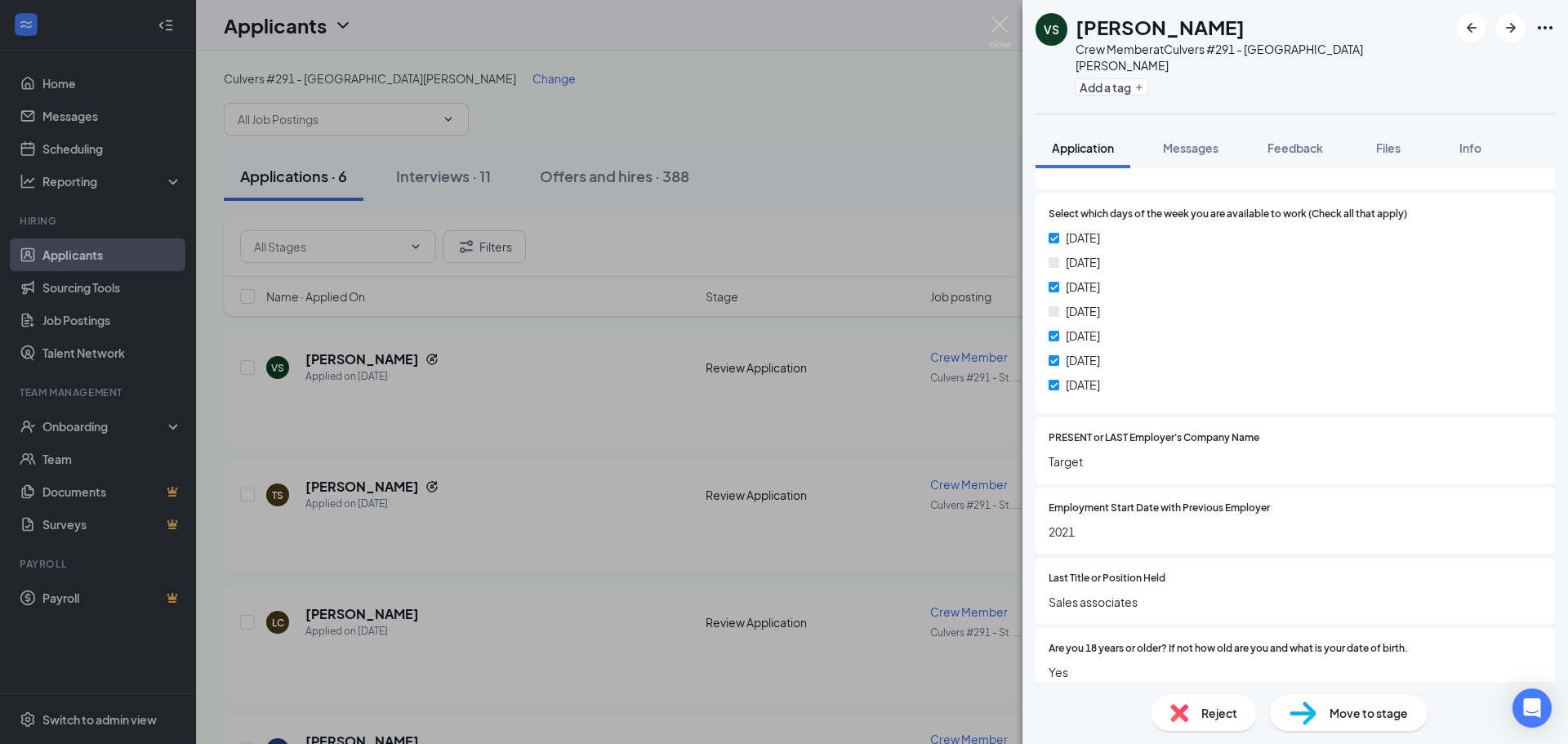
click at [1334, 722] on div "Move to stage" at bounding box center [1349, 712] width 158 height 36
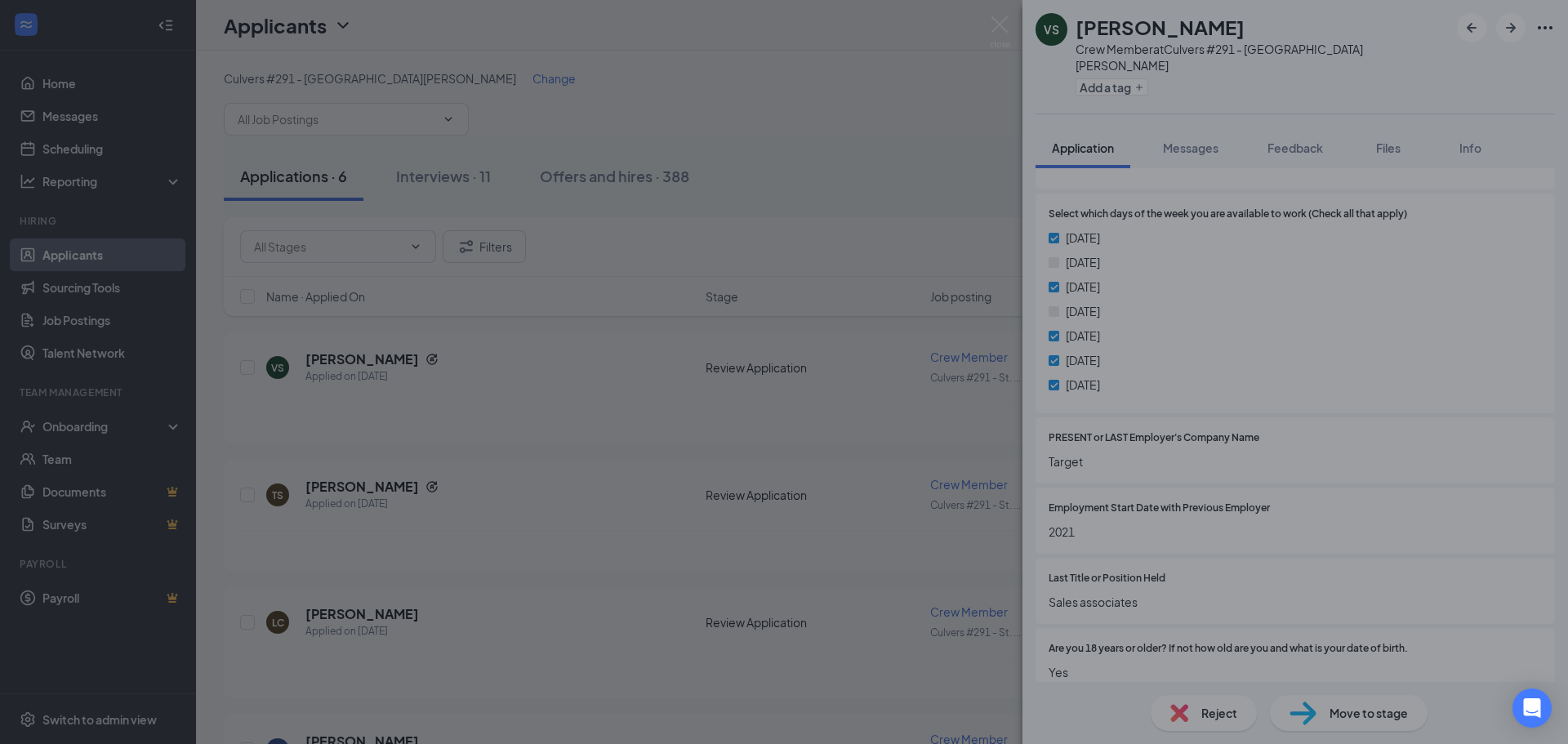
scroll to position [777, 0]
type input "Onsite Interview (next stage)"
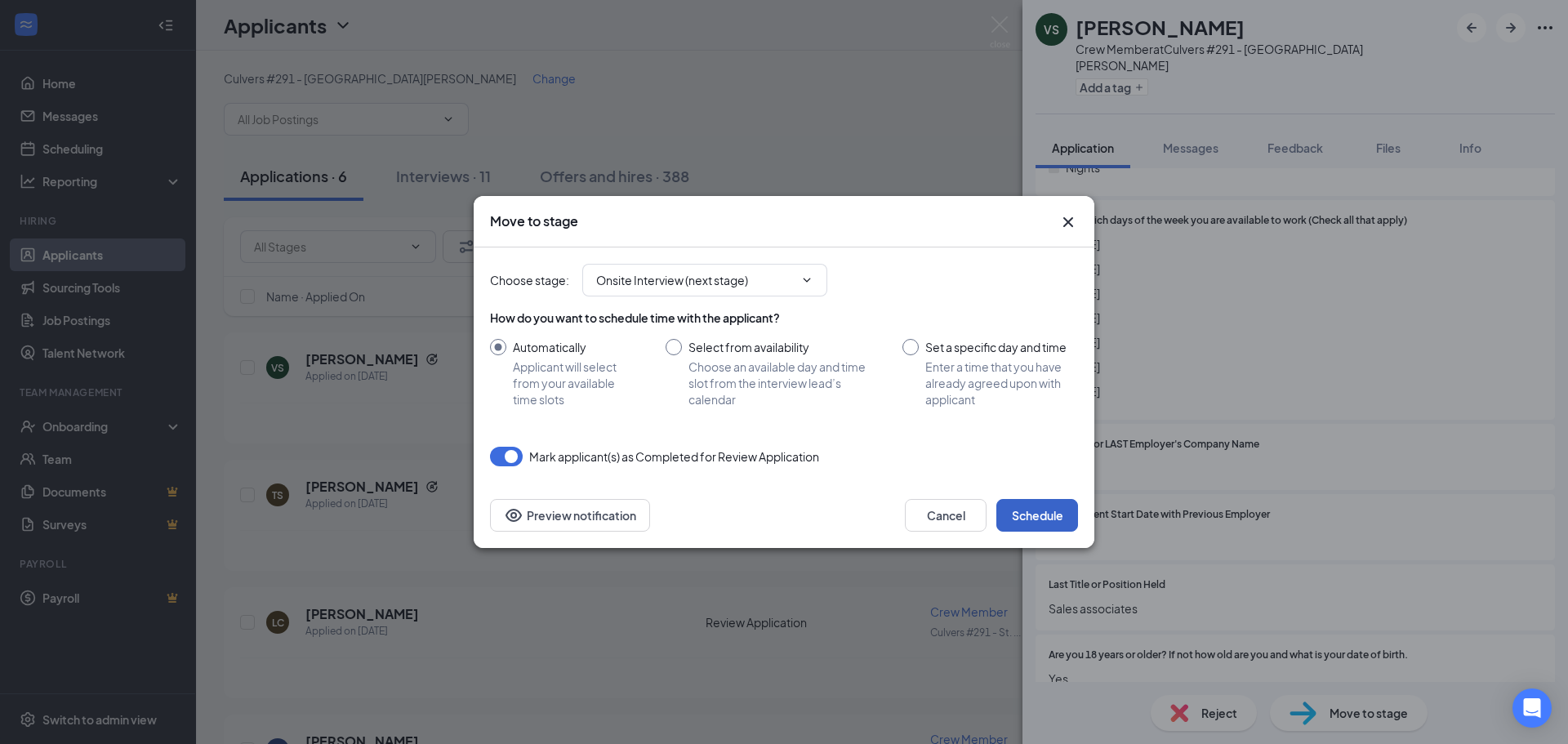
click at [1074, 515] on button "Schedule" at bounding box center [1036, 514] width 82 height 32
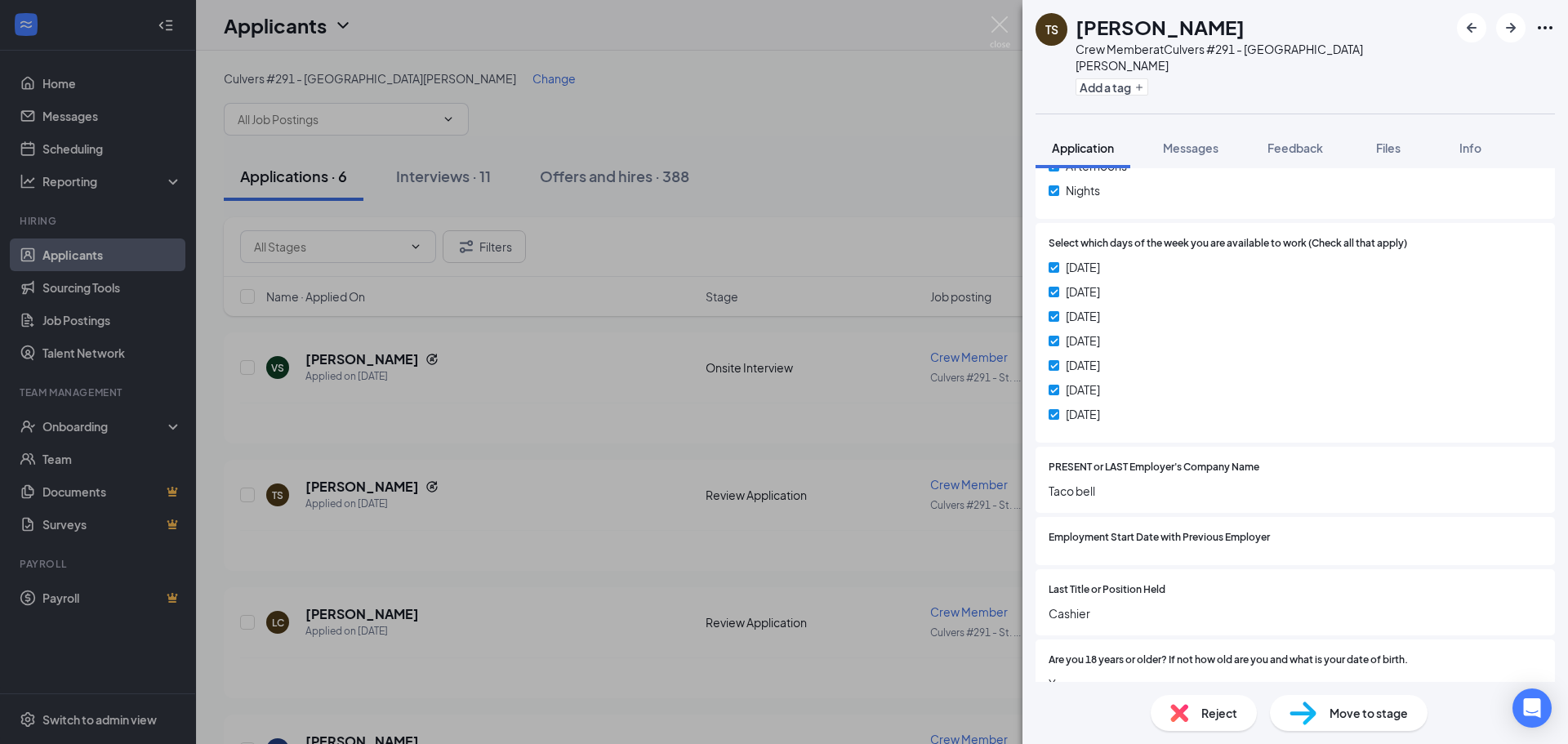
scroll to position [766, 0]
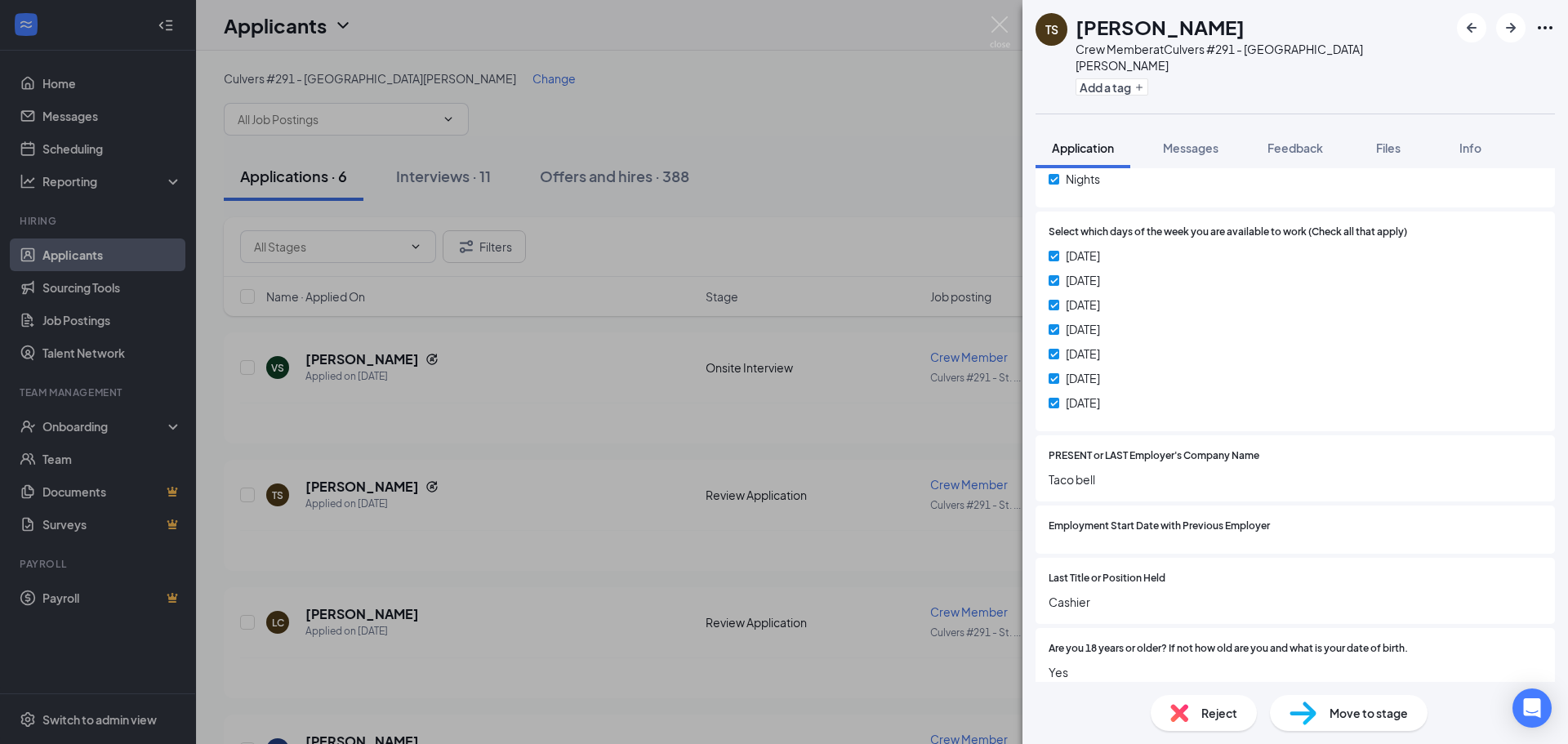
click at [1348, 719] on span "Move to stage" at bounding box center [1368, 712] width 78 height 18
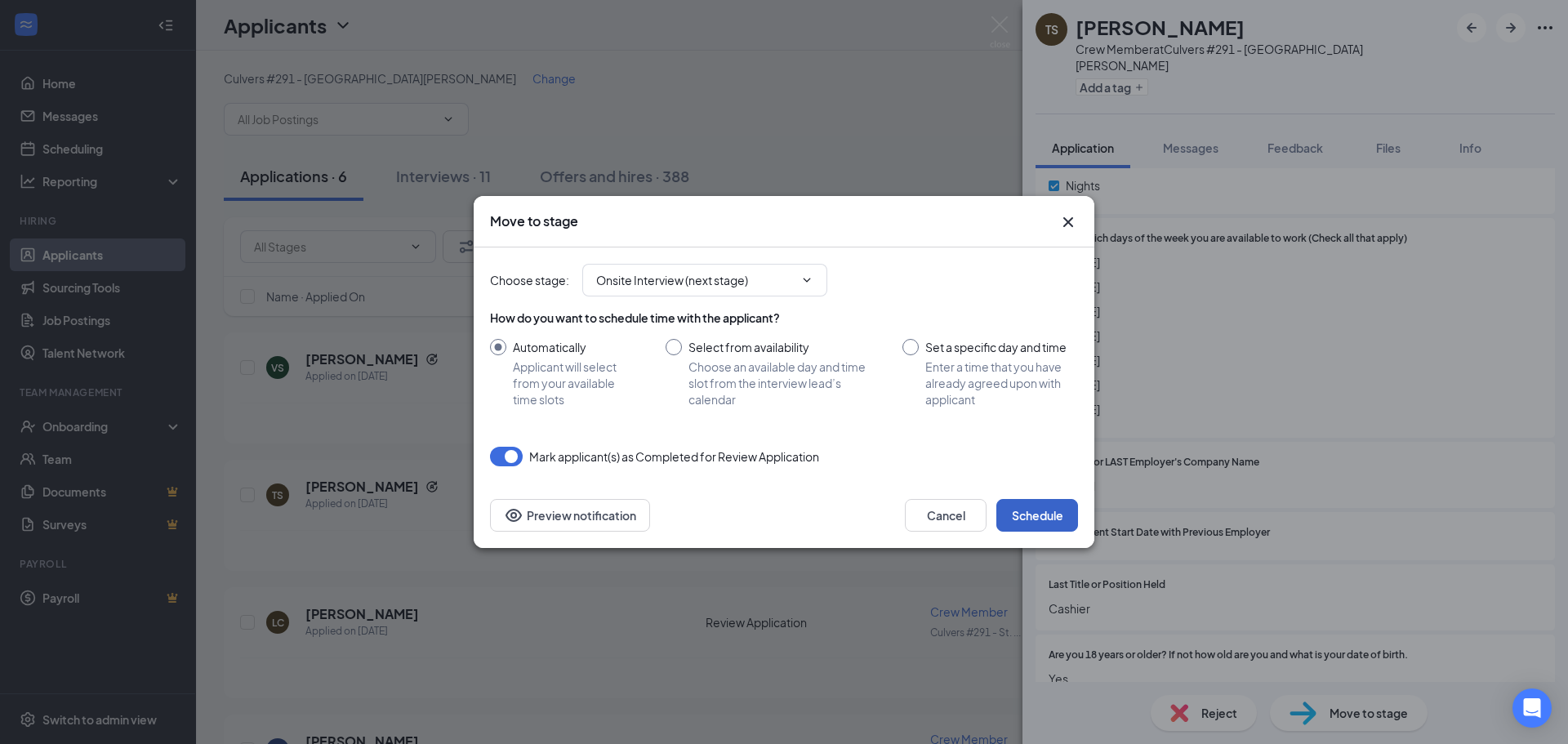
click at [1041, 519] on button "Schedule" at bounding box center [1036, 514] width 82 height 32
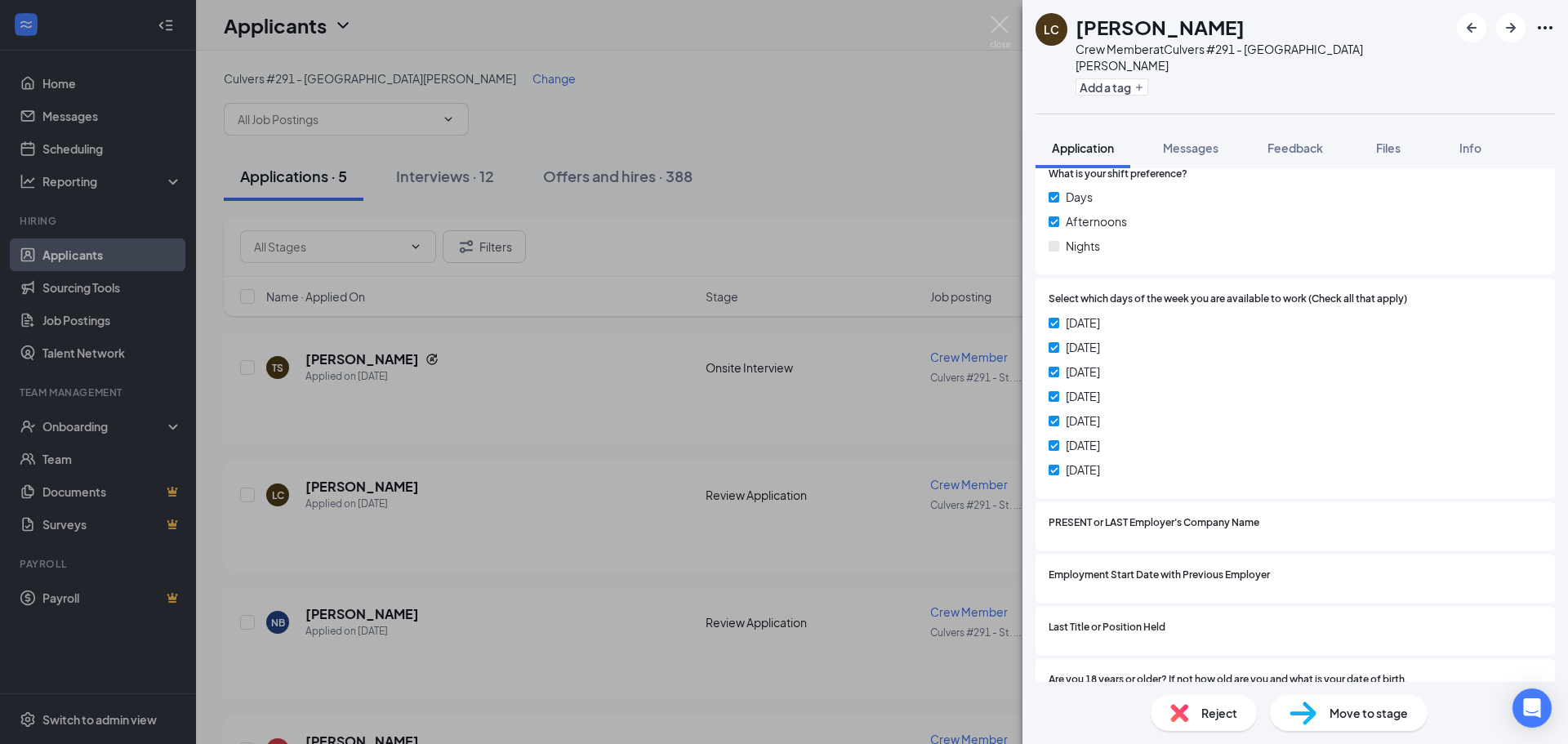
scroll to position [684, 0]
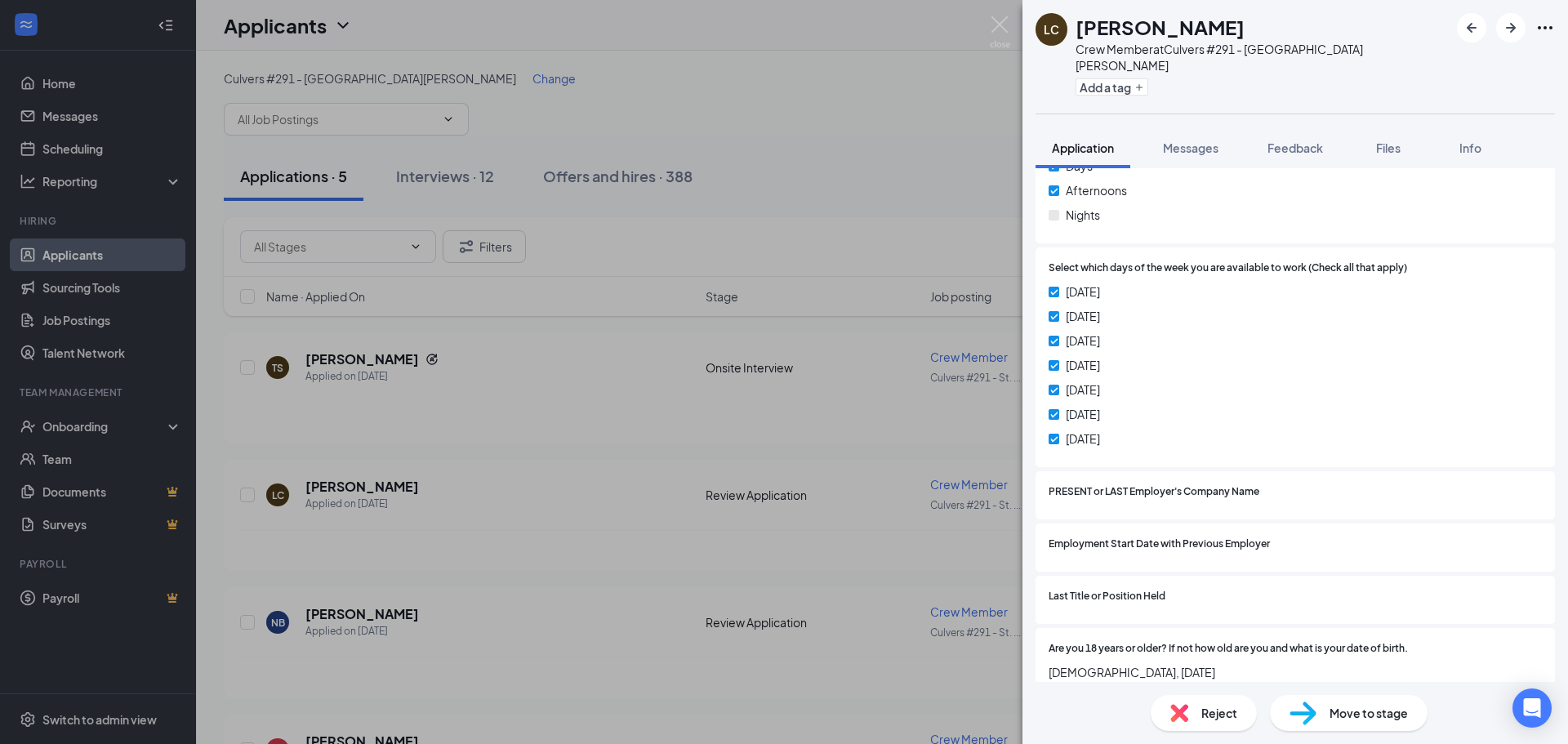
click at [1226, 717] on span "Reject" at bounding box center [1218, 712] width 36 height 18
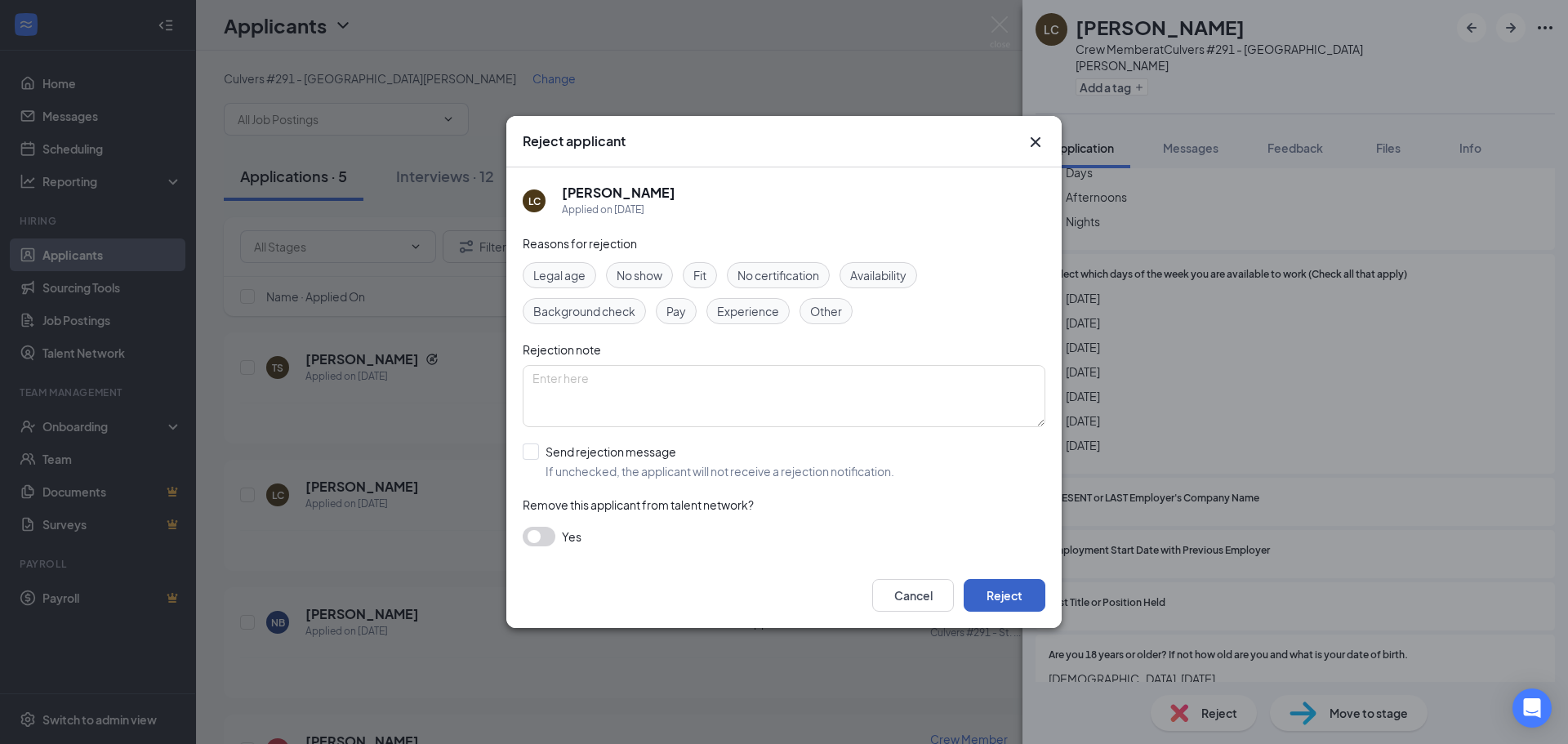
click at [995, 605] on button "Reject" at bounding box center [1004, 594] width 82 height 32
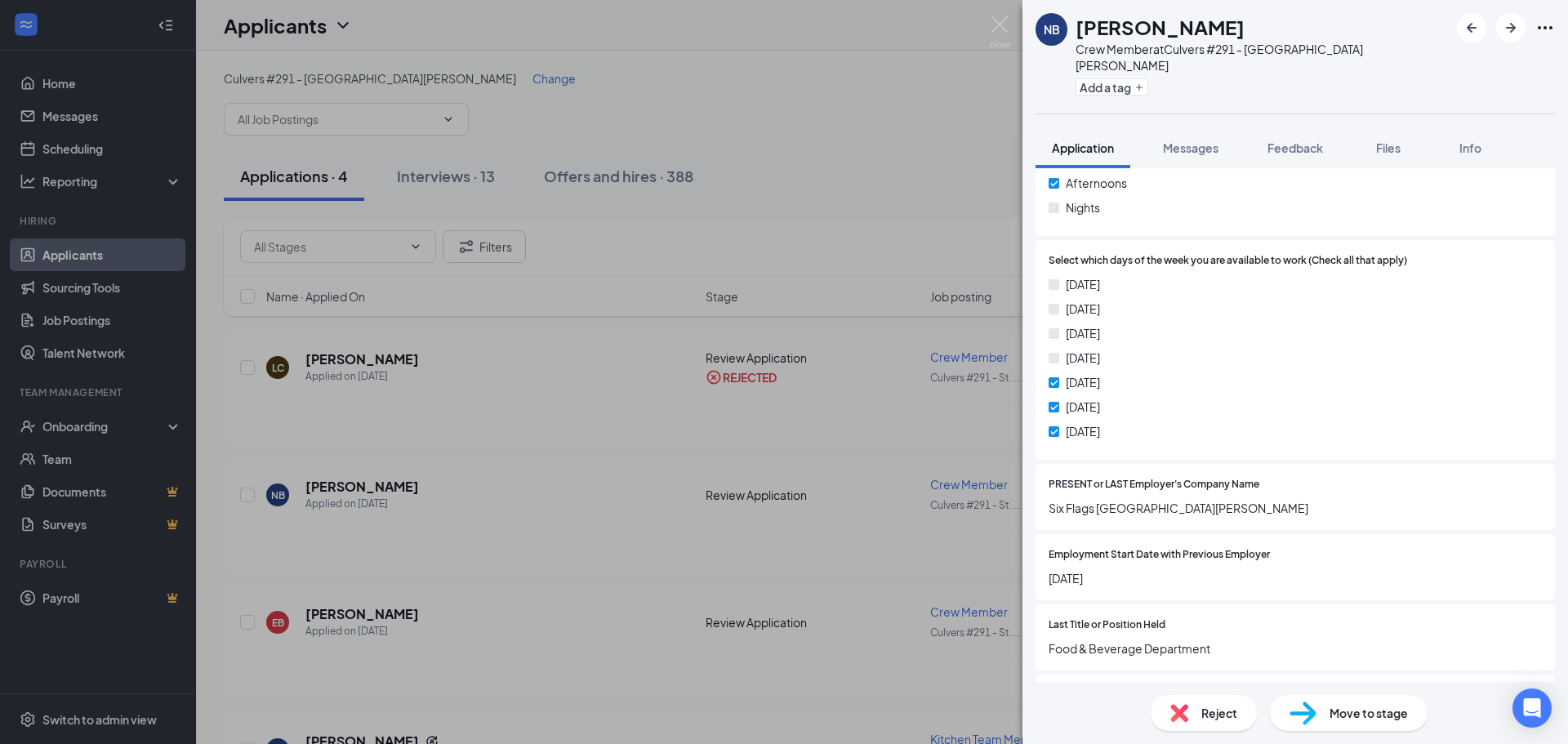
scroll to position [738, 0]
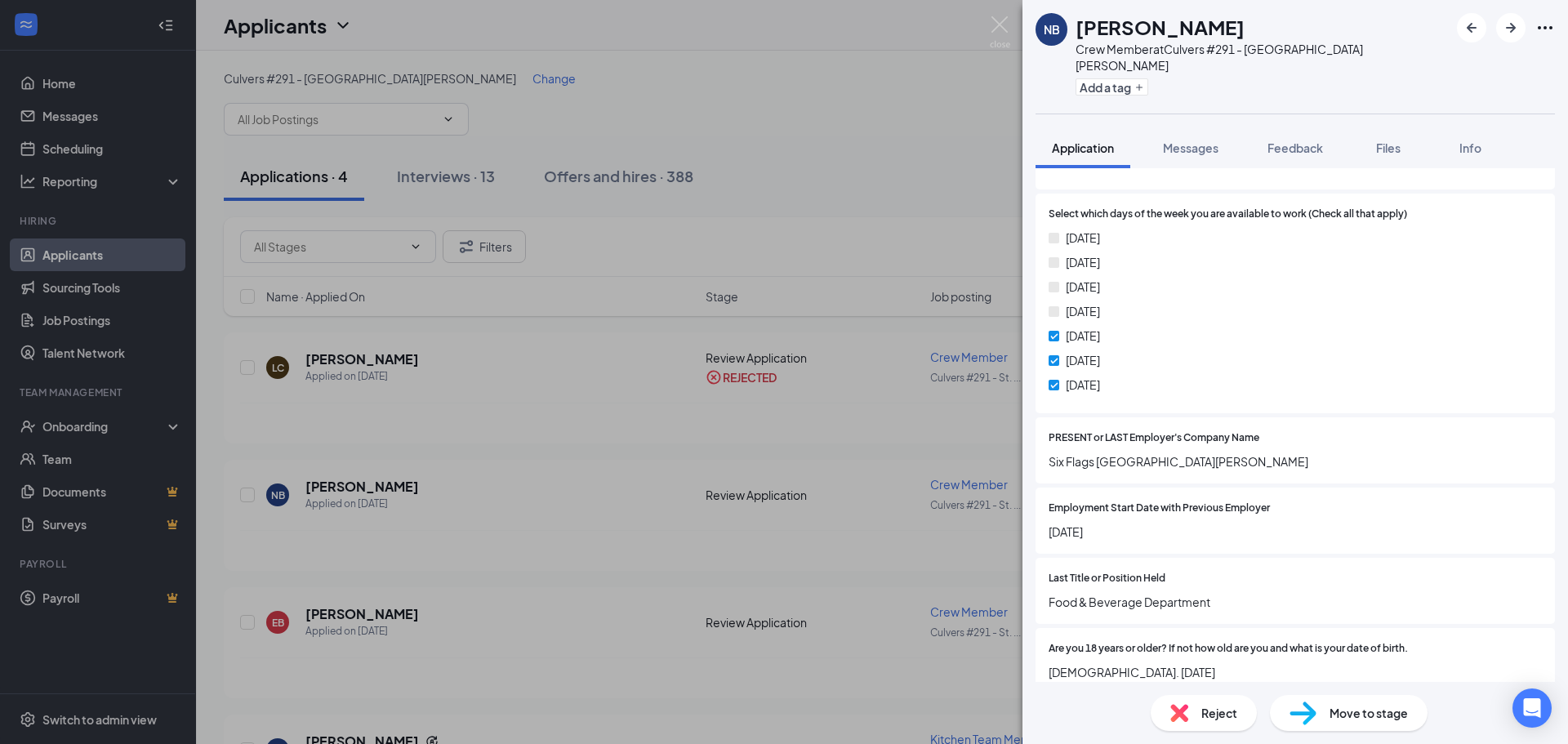
click at [1204, 727] on div "Reject" at bounding box center [1203, 712] width 106 height 36
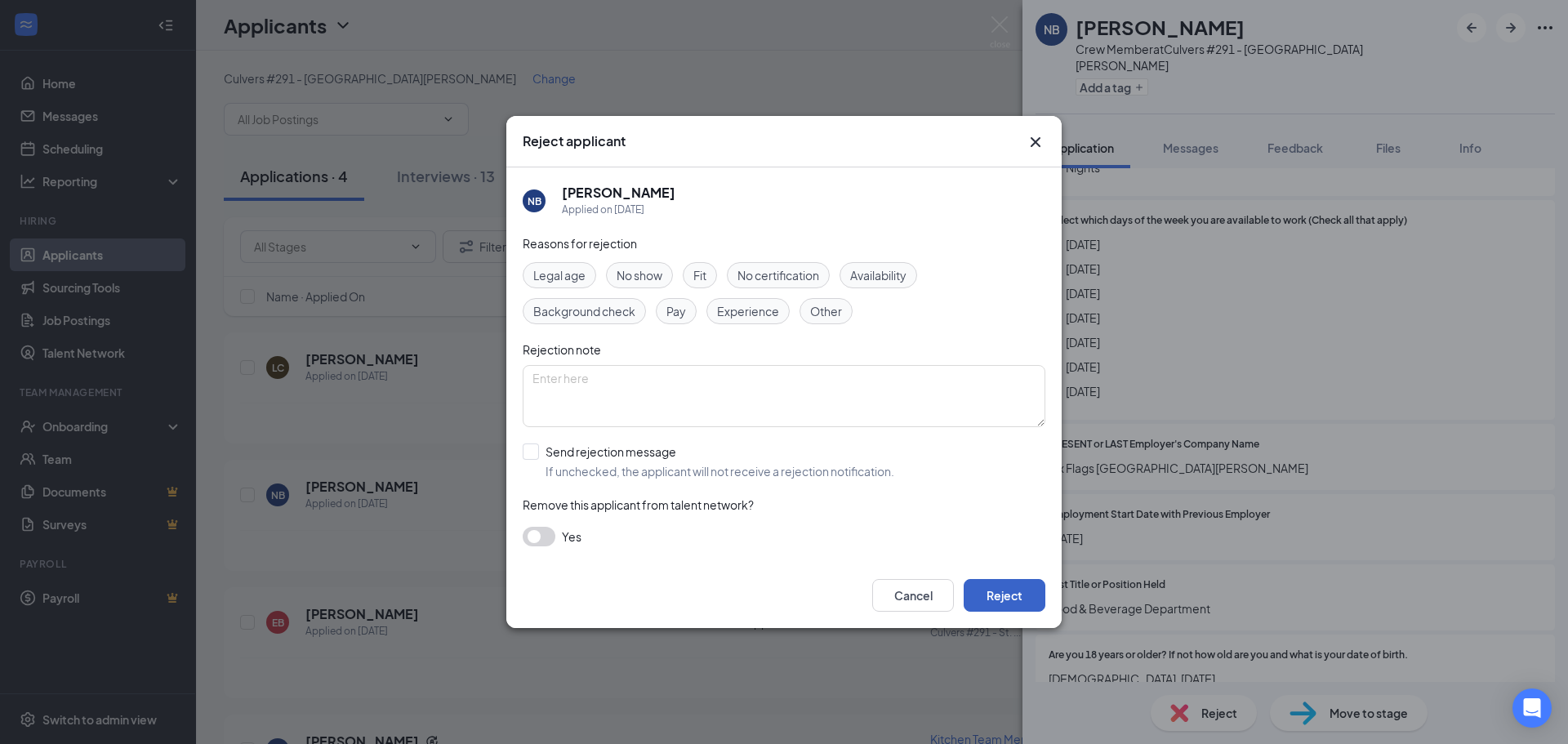
click at [1008, 585] on button "Reject" at bounding box center [1004, 594] width 82 height 32
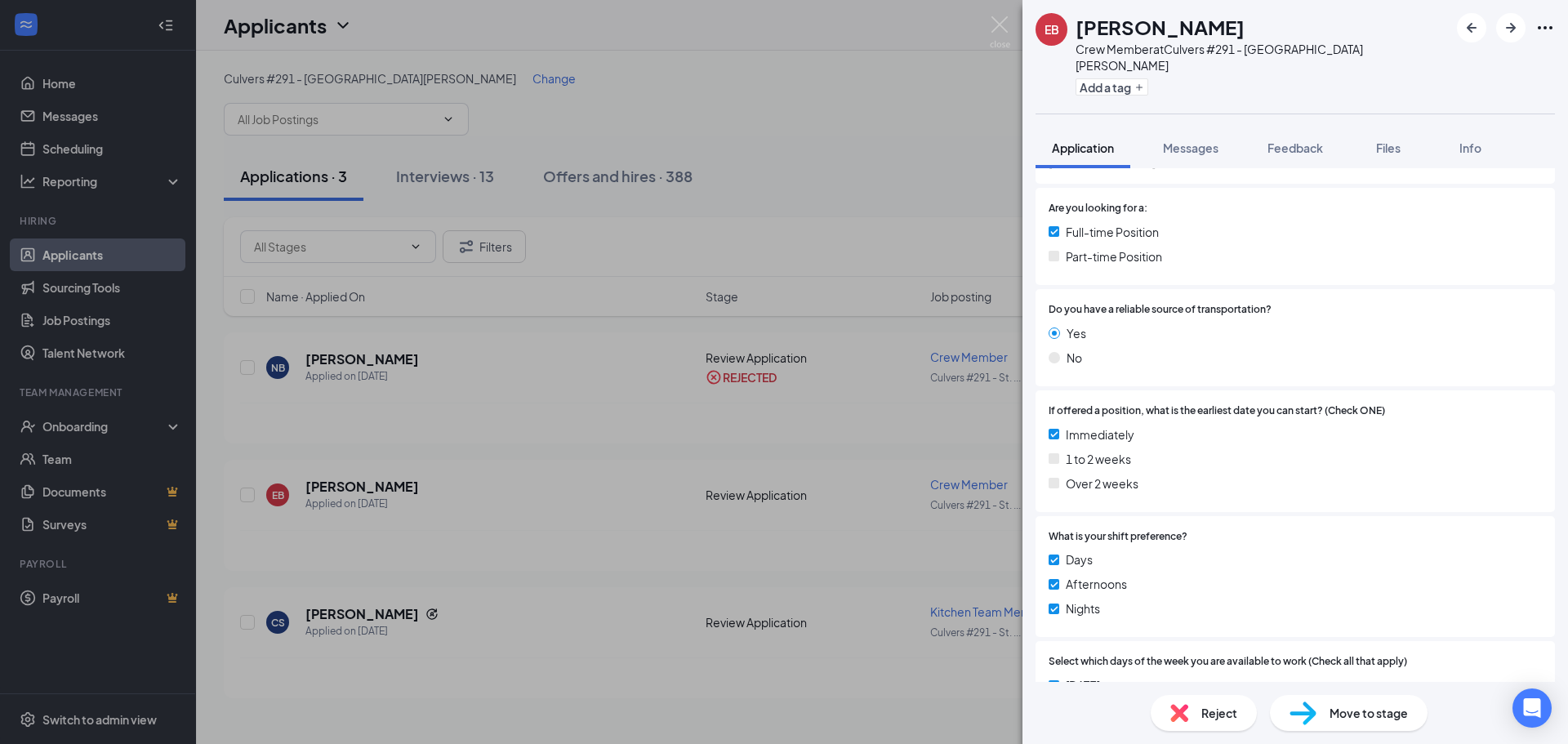
scroll to position [329, 0]
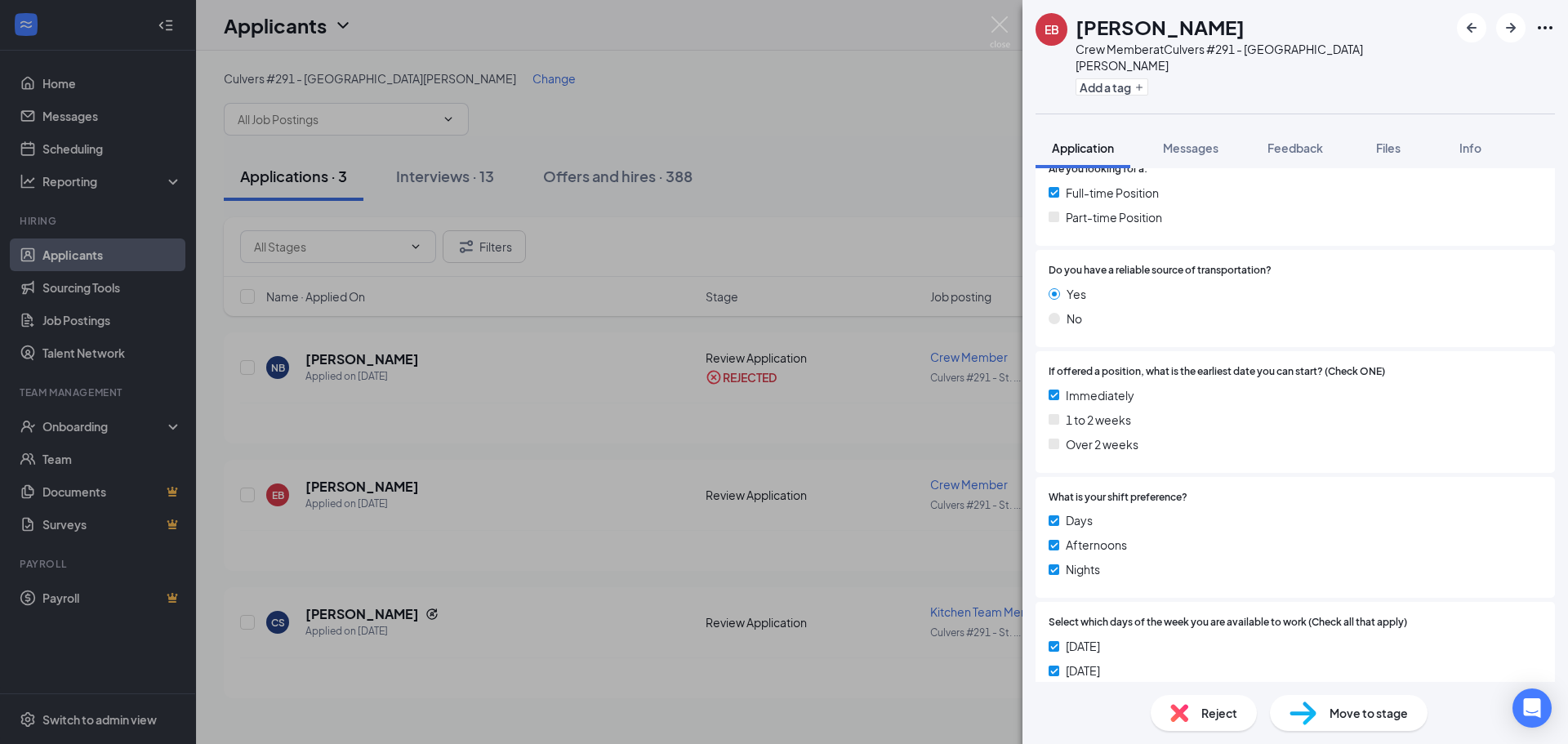
click at [1342, 722] on div "Move to stage" at bounding box center [1349, 712] width 158 height 36
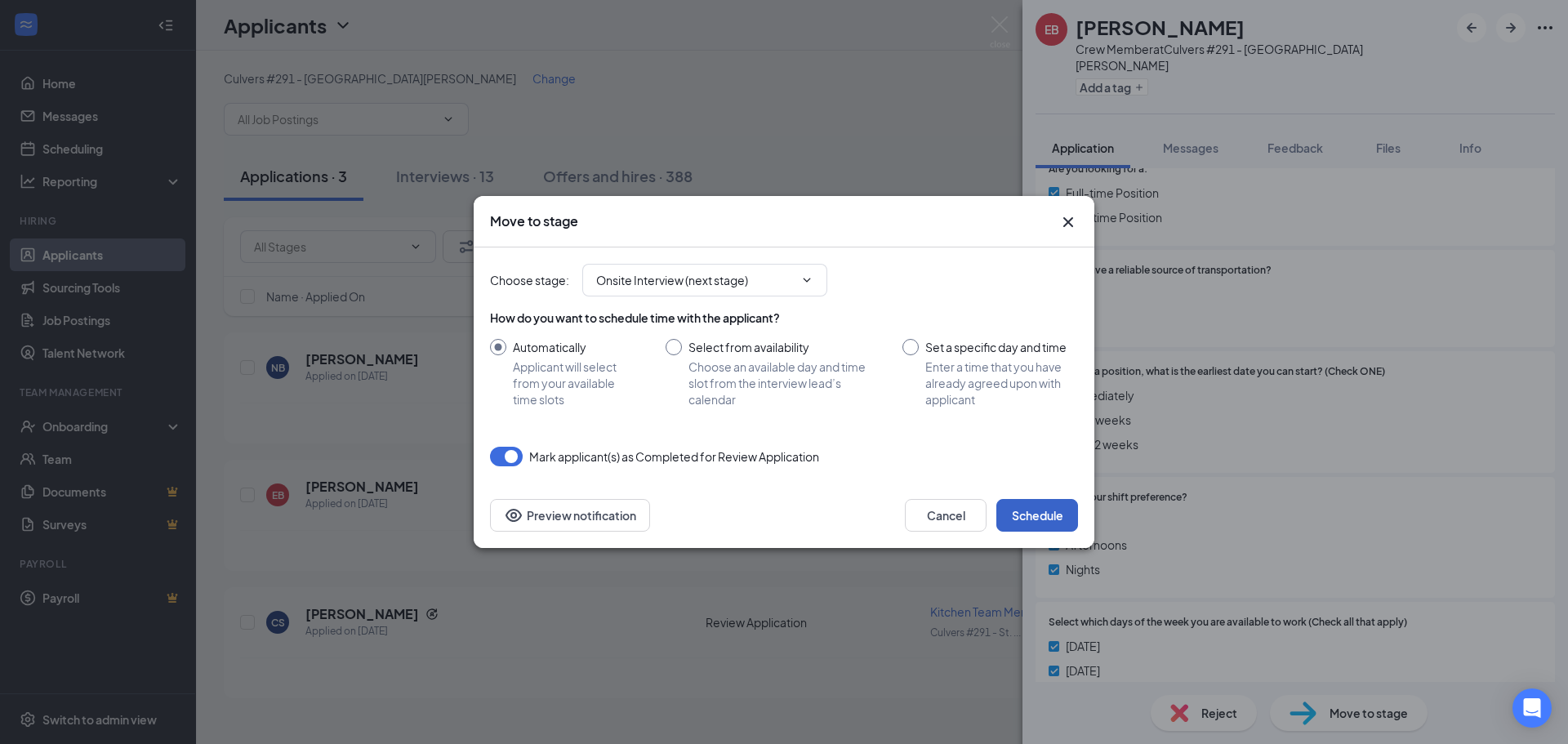
click at [1052, 522] on button "Schedule" at bounding box center [1036, 514] width 82 height 32
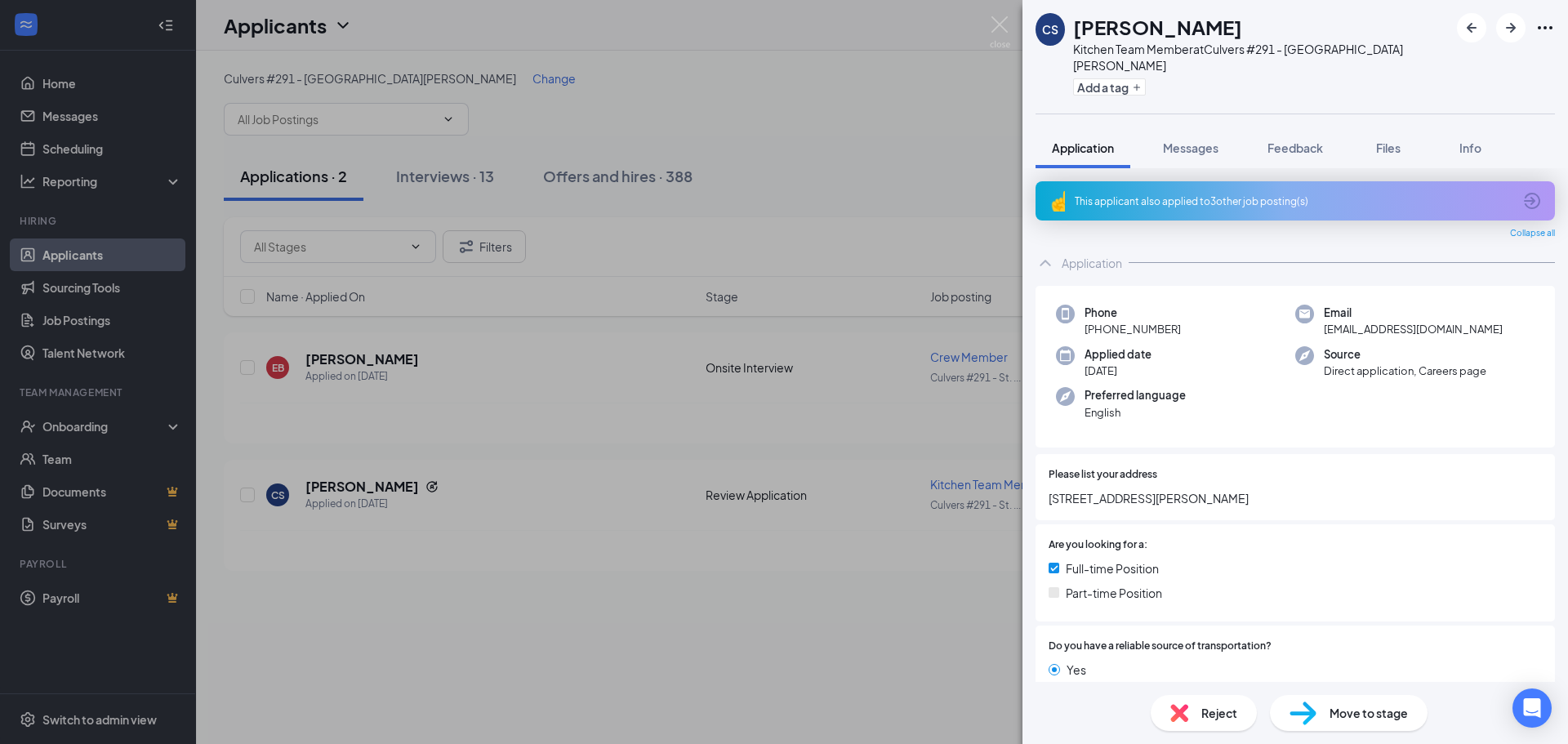
click at [1254, 195] on div "This applicant also applied to 3 other job posting(s)" at bounding box center [1293, 202] width 437 height 14
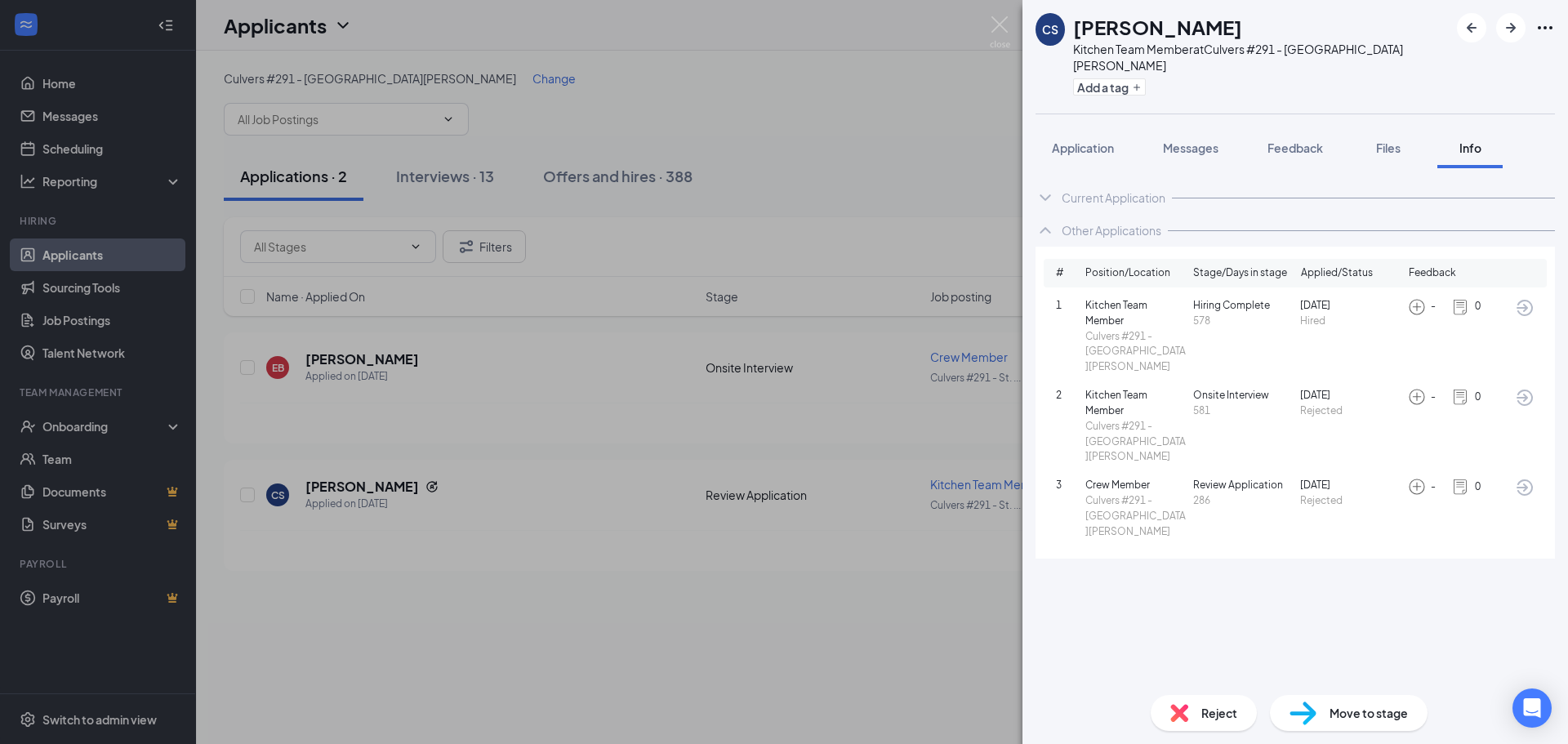
click at [1209, 716] on span "Reject" at bounding box center [1218, 712] width 36 height 18
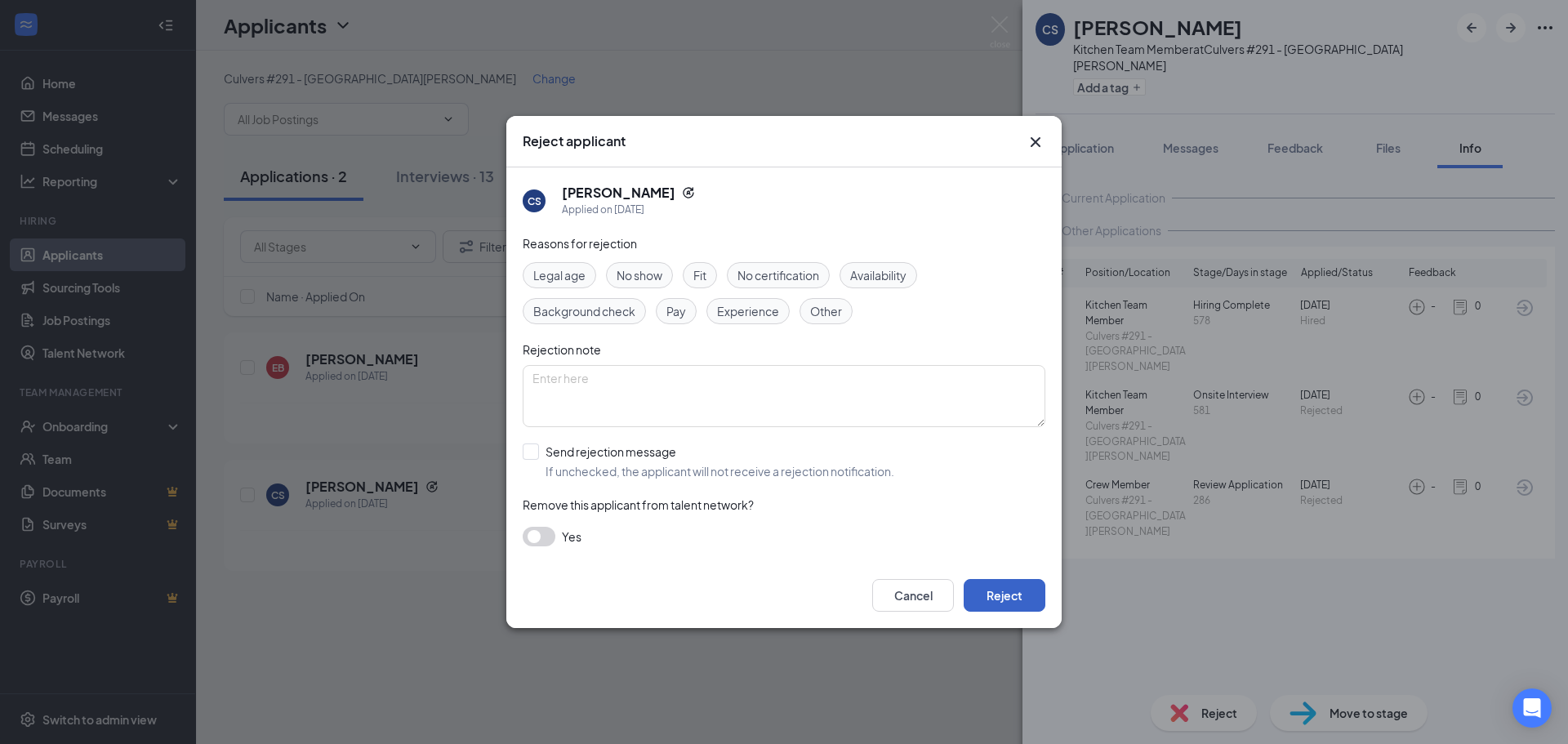
click at [1009, 594] on button "Reject" at bounding box center [1004, 594] width 82 height 32
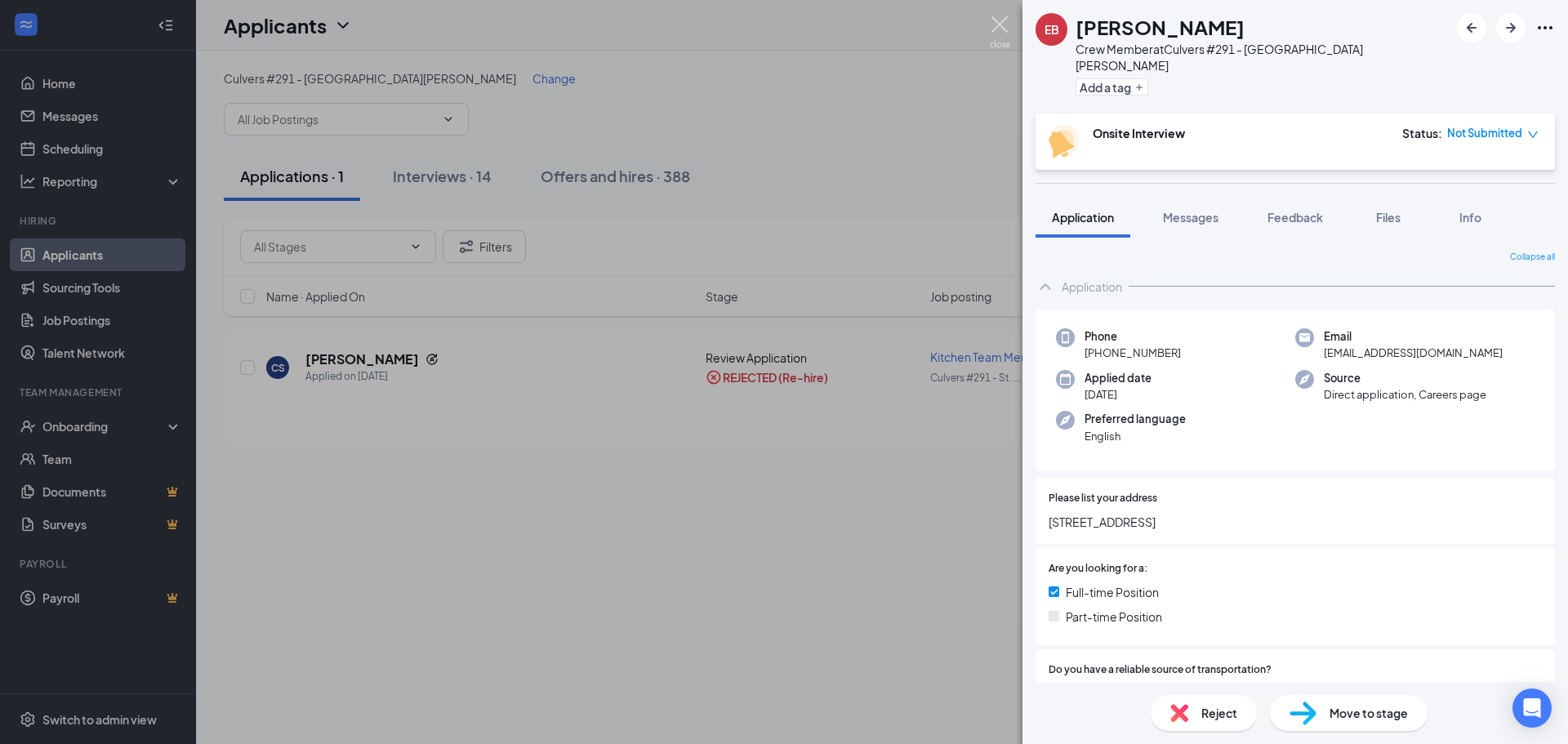
click at [1005, 18] on img at bounding box center [999, 32] width 20 height 32
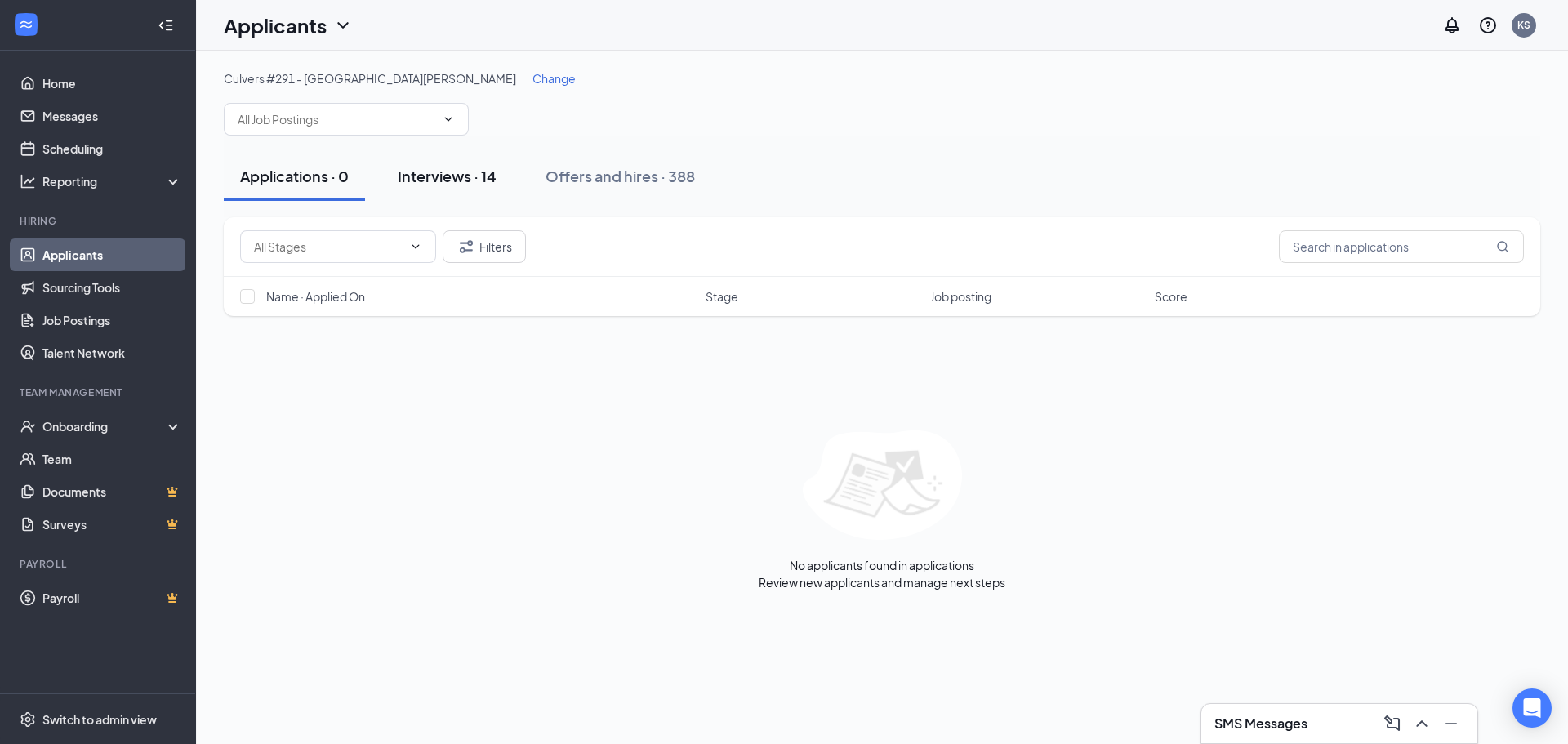
click at [466, 180] on div "Interviews · 14" at bounding box center [447, 175] width 99 height 20
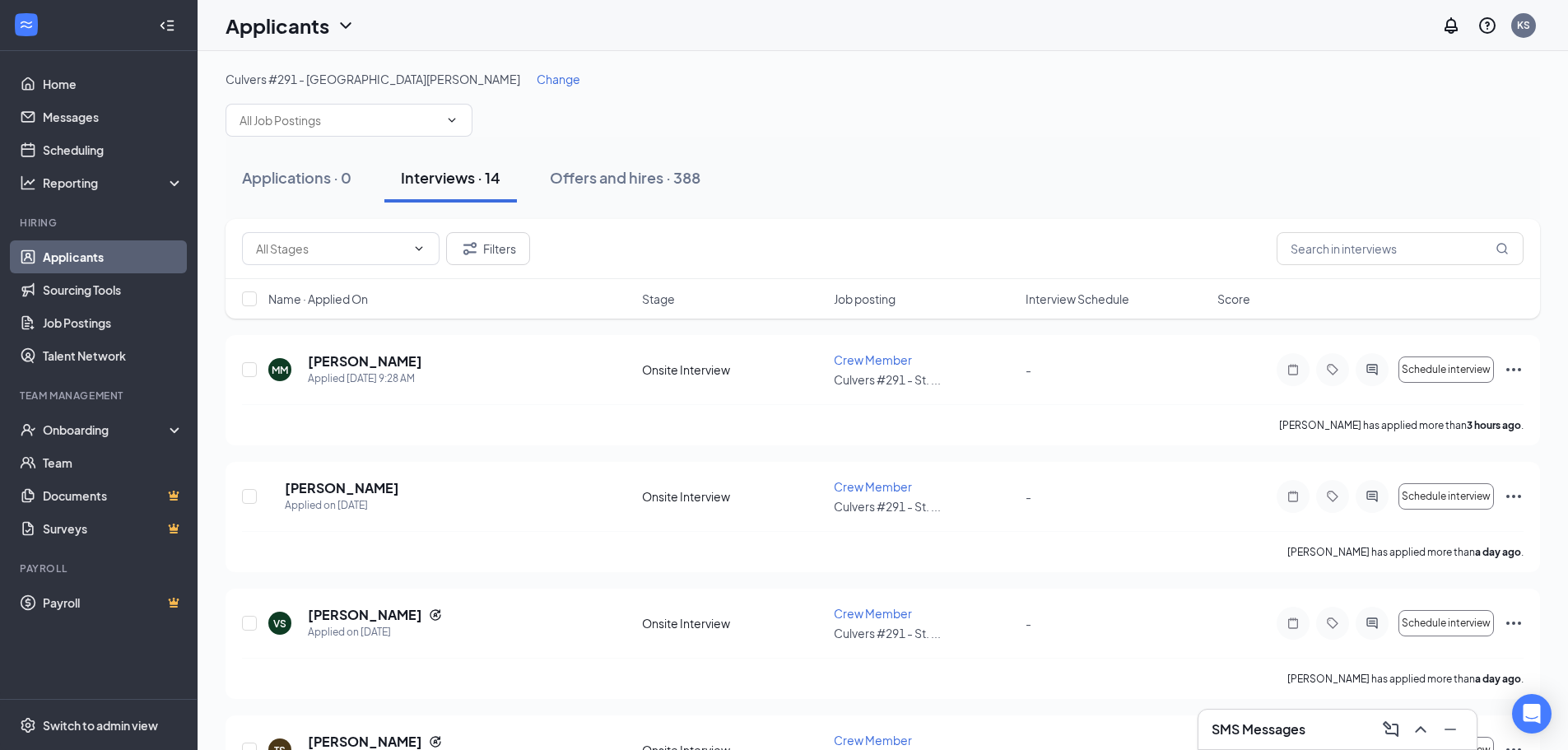
click at [1082, 298] on span "Interview Schedule" at bounding box center [1077, 299] width 103 height 17
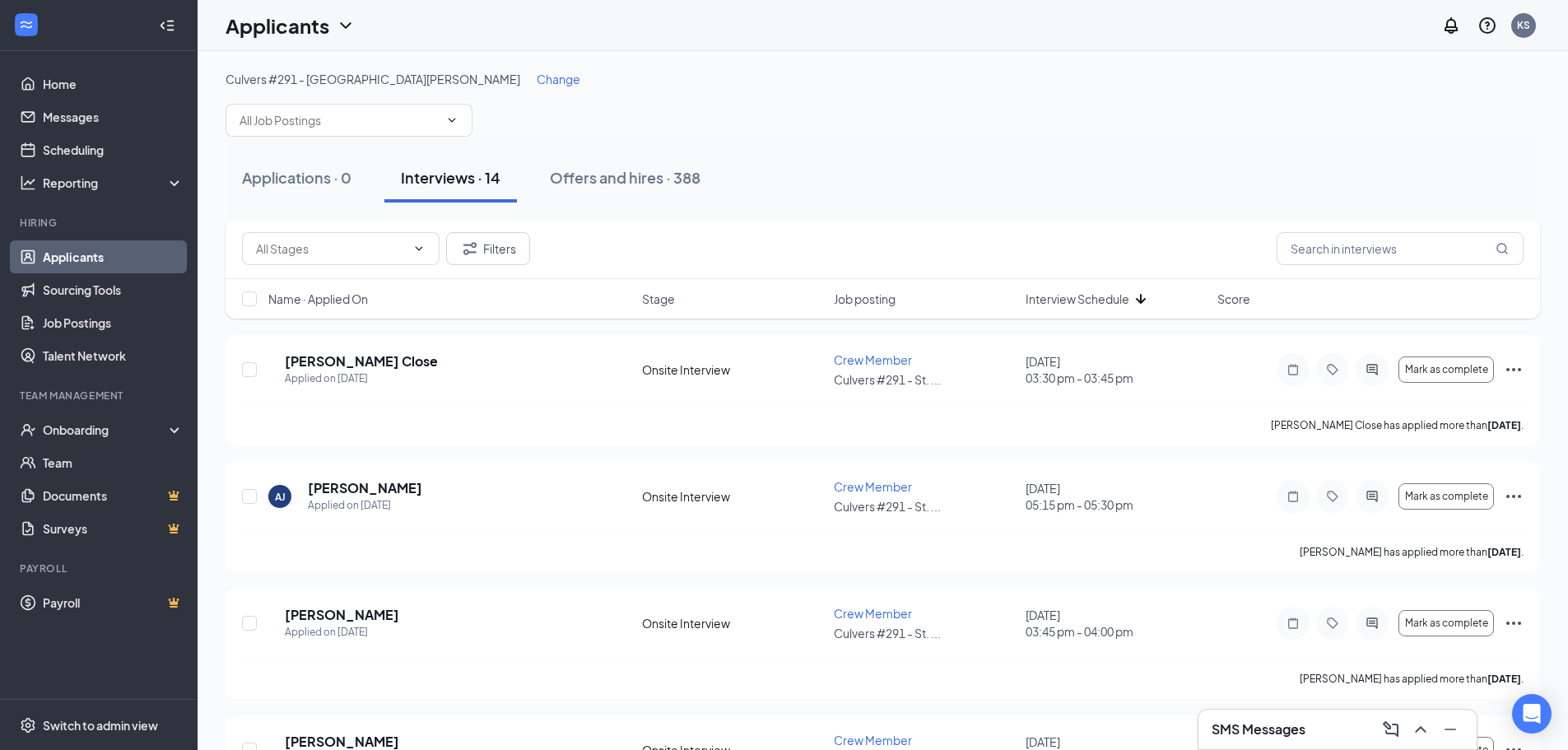
click at [1082, 298] on span "Interview Schedule" at bounding box center [1077, 299] width 103 height 17
click at [369, 370] on div "Applied on [DATE]" at bounding box center [341, 378] width 114 height 17
click at [381, 355] on h5 "[PERSON_NAME]" at bounding box center [341, 361] width 114 height 18
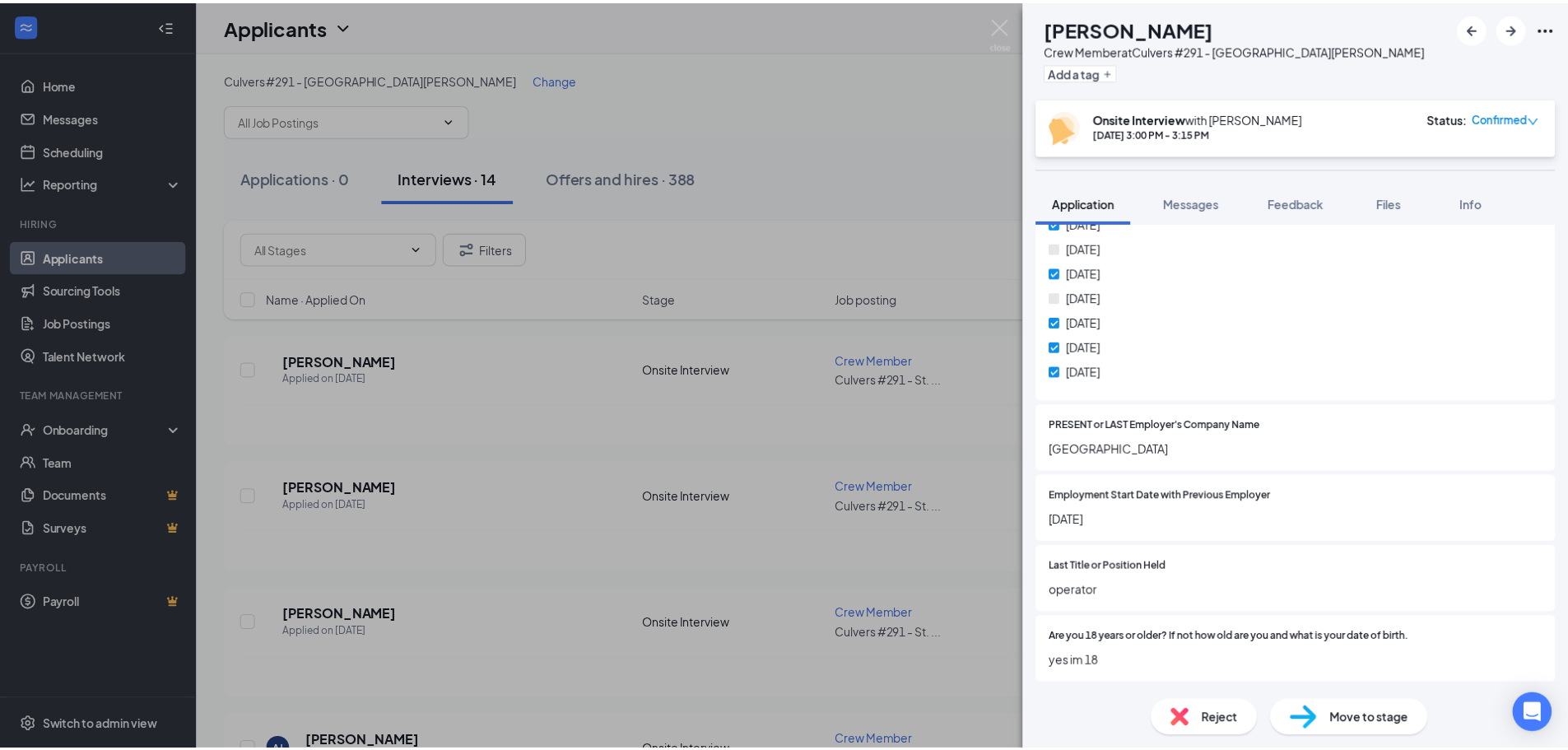
scroll to position [403, 0]
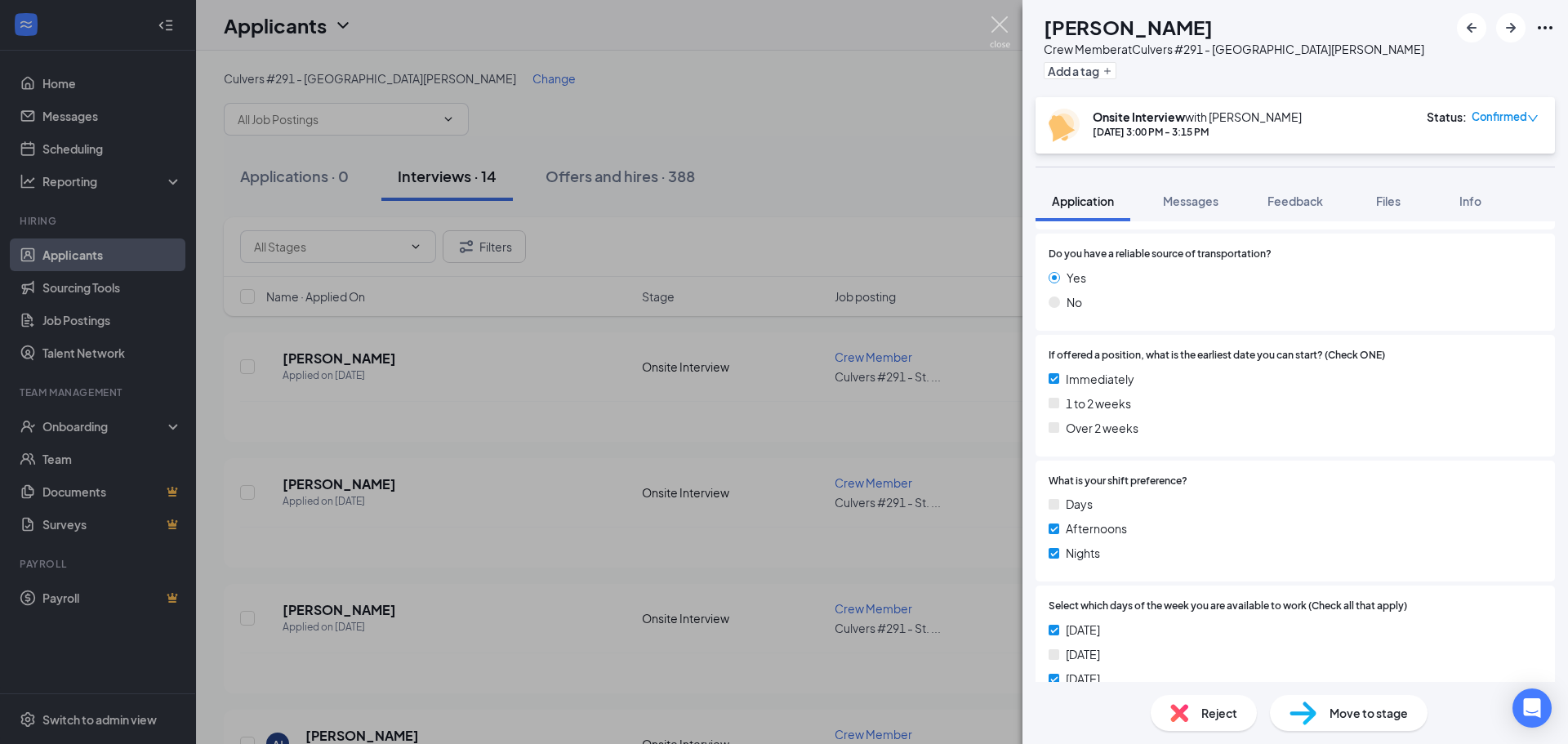
click at [1007, 19] on img at bounding box center [999, 32] width 20 height 32
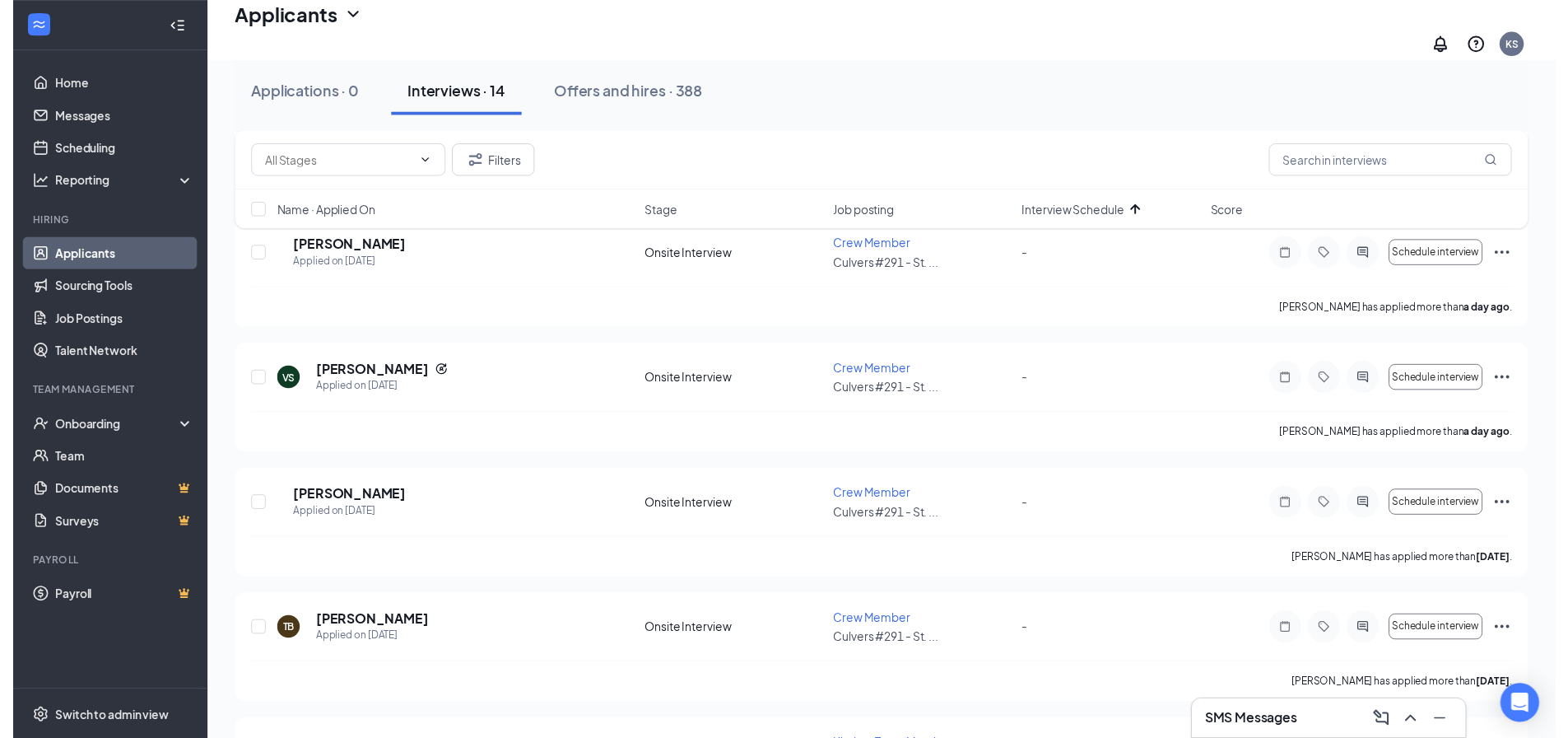
scroll to position [1153, 0]
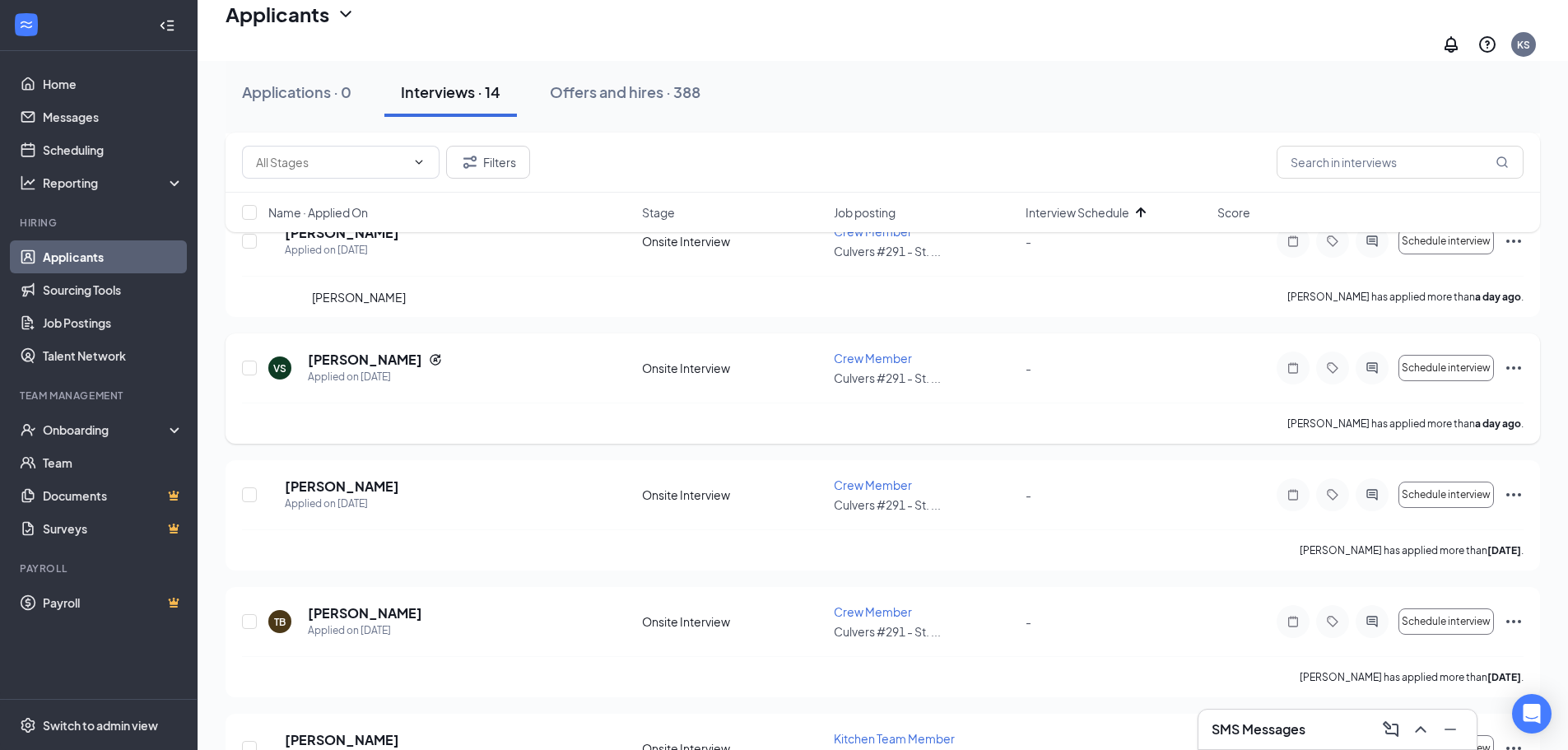
click at [345, 351] on h5 "[PERSON_NAME]" at bounding box center [364, 360] width 114 height 18
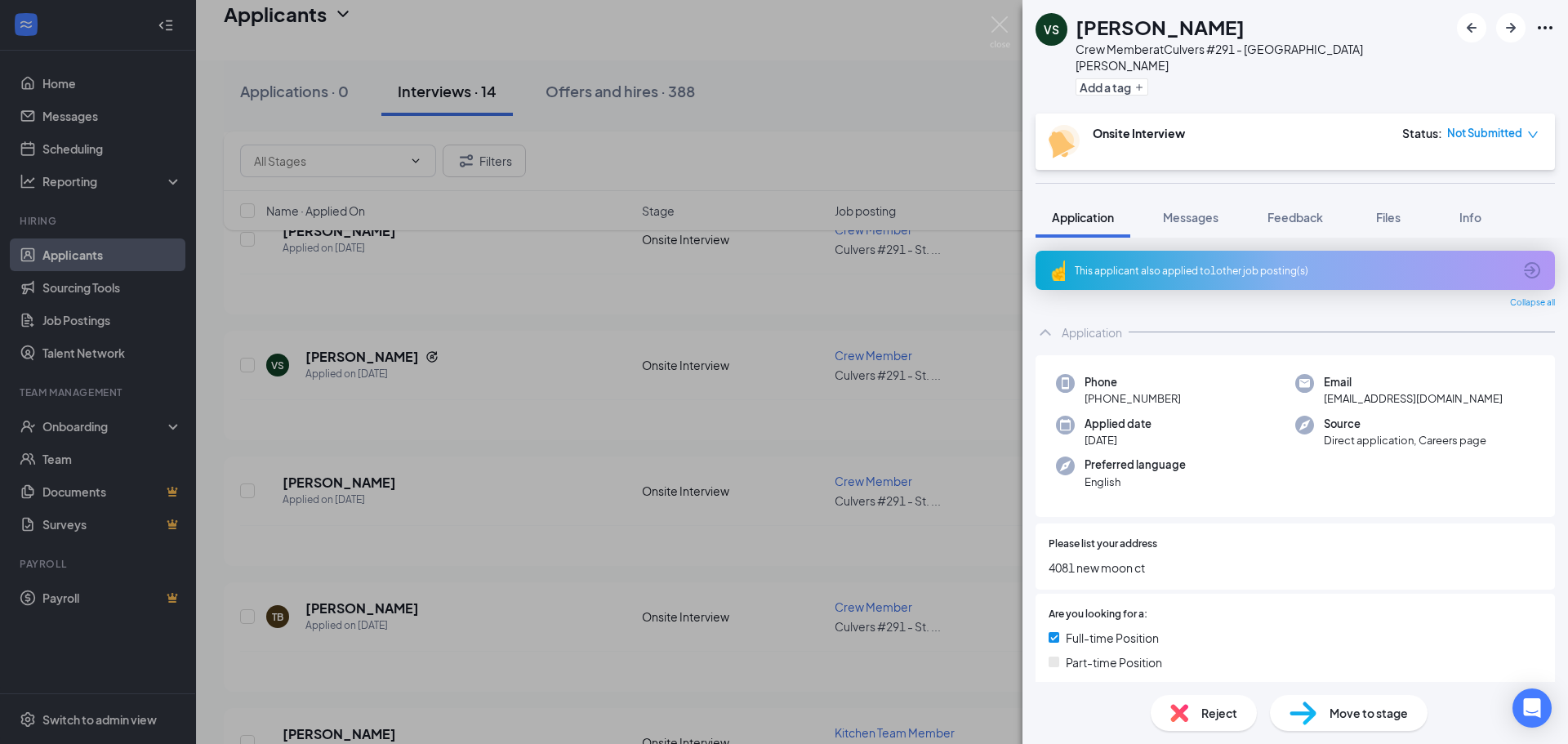
click at [1187, 264] on div "This applicant also applied to 1 other job posting(s)" at bounding box center [1293, 271] width 437 height 14
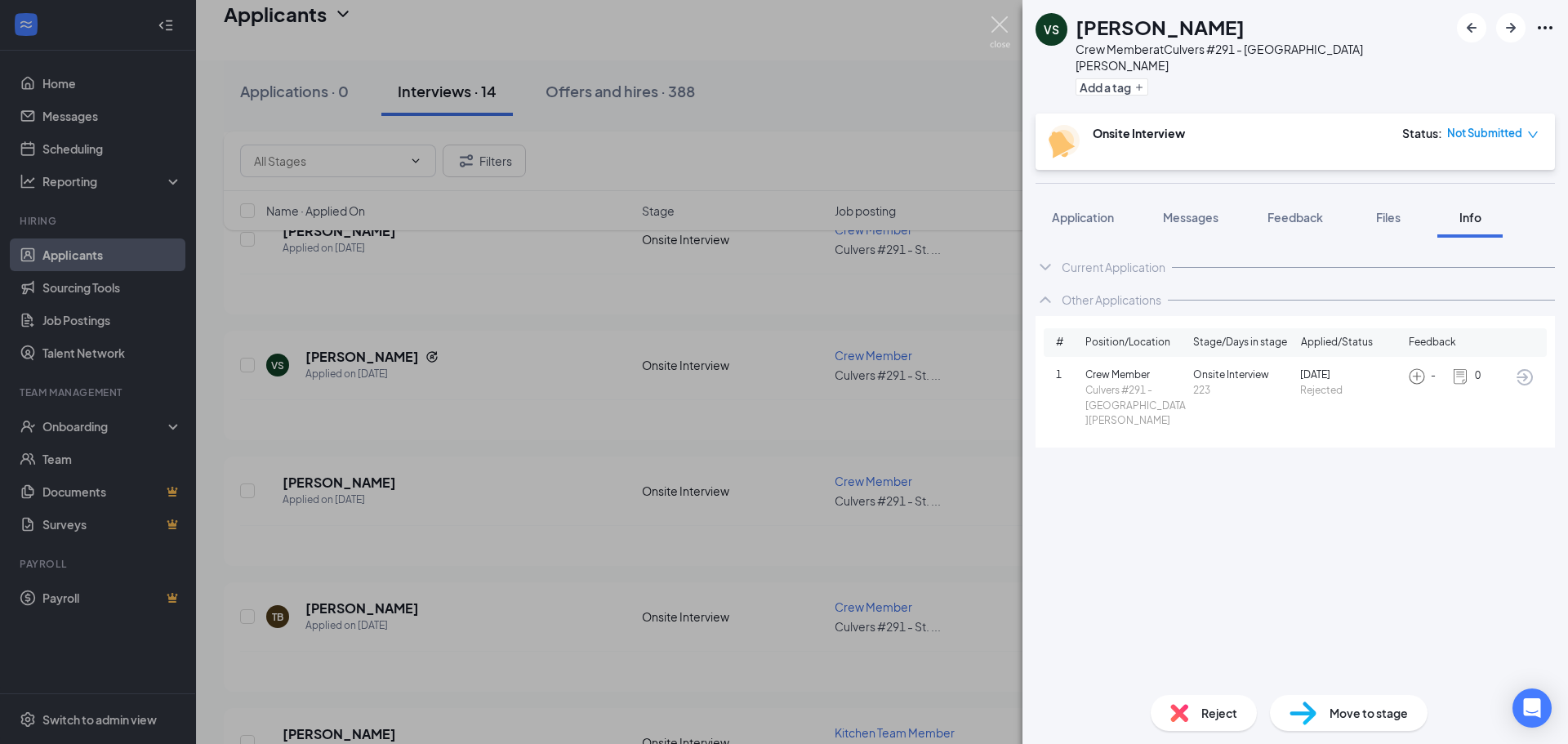
click at [996, 30] on img at bounding box center [999, 32] width 20 height 32
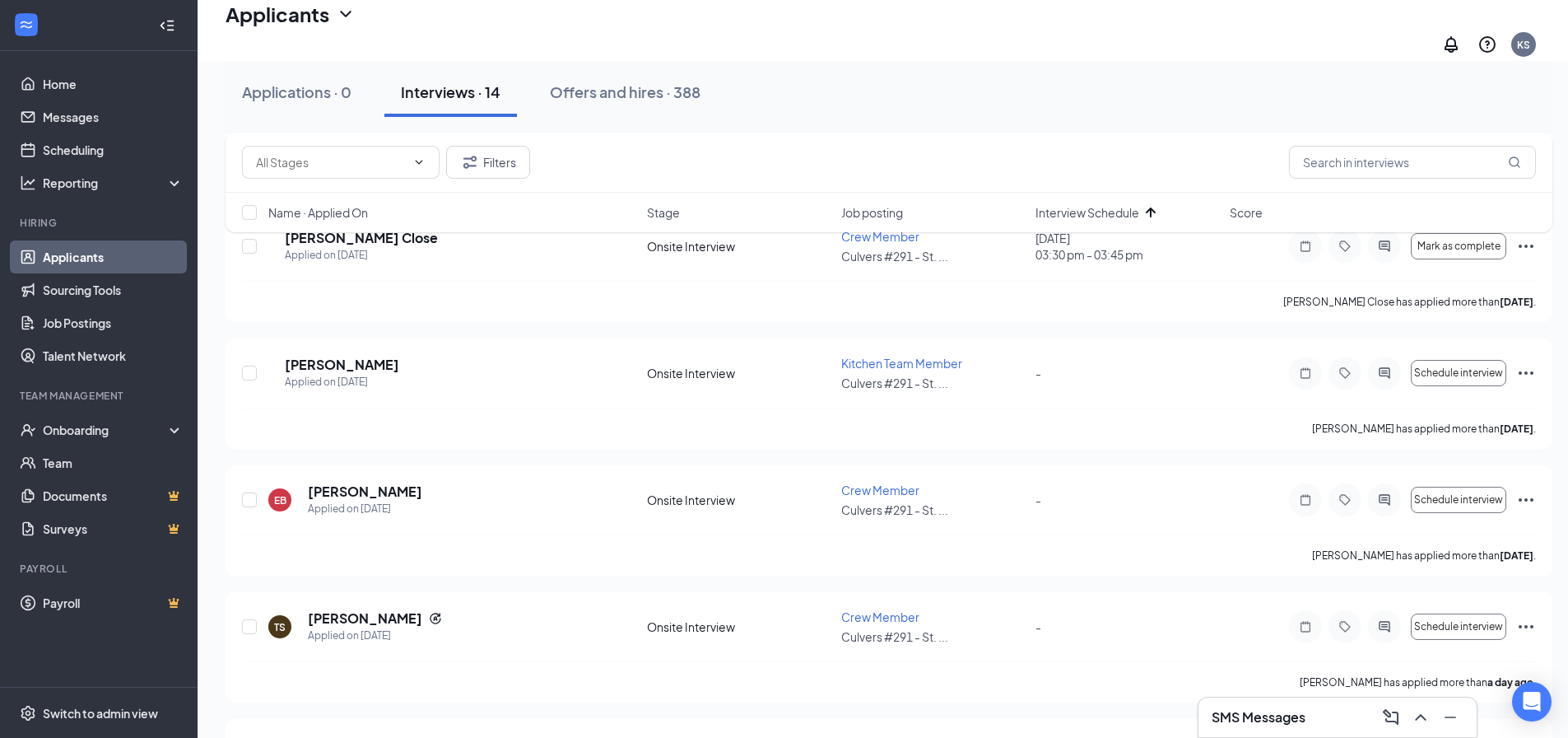
scroll to position [529, 0]
